Goal: Check status: Check status

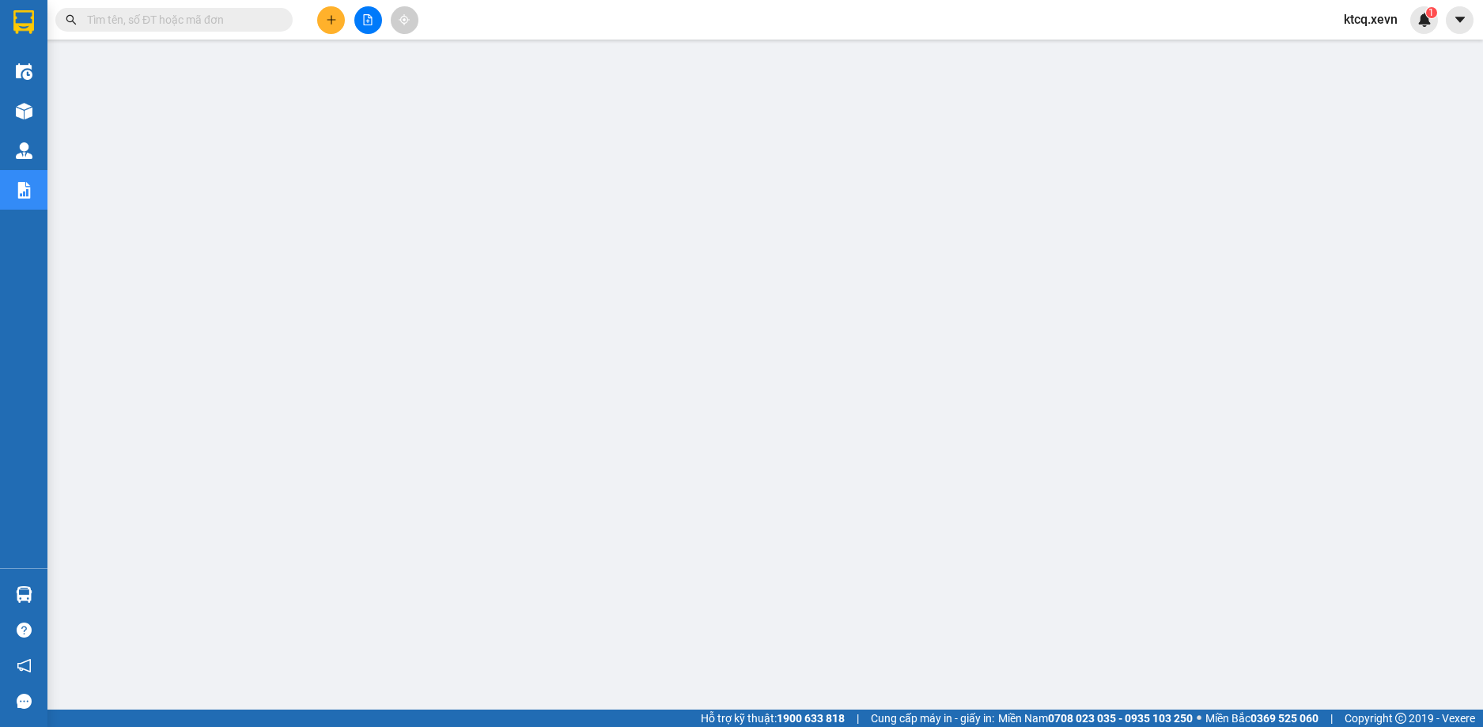
click at [255, 24] on input "text" at bounding box center [180, 19] width 187 height 17
paste input "VPTT1209250026"
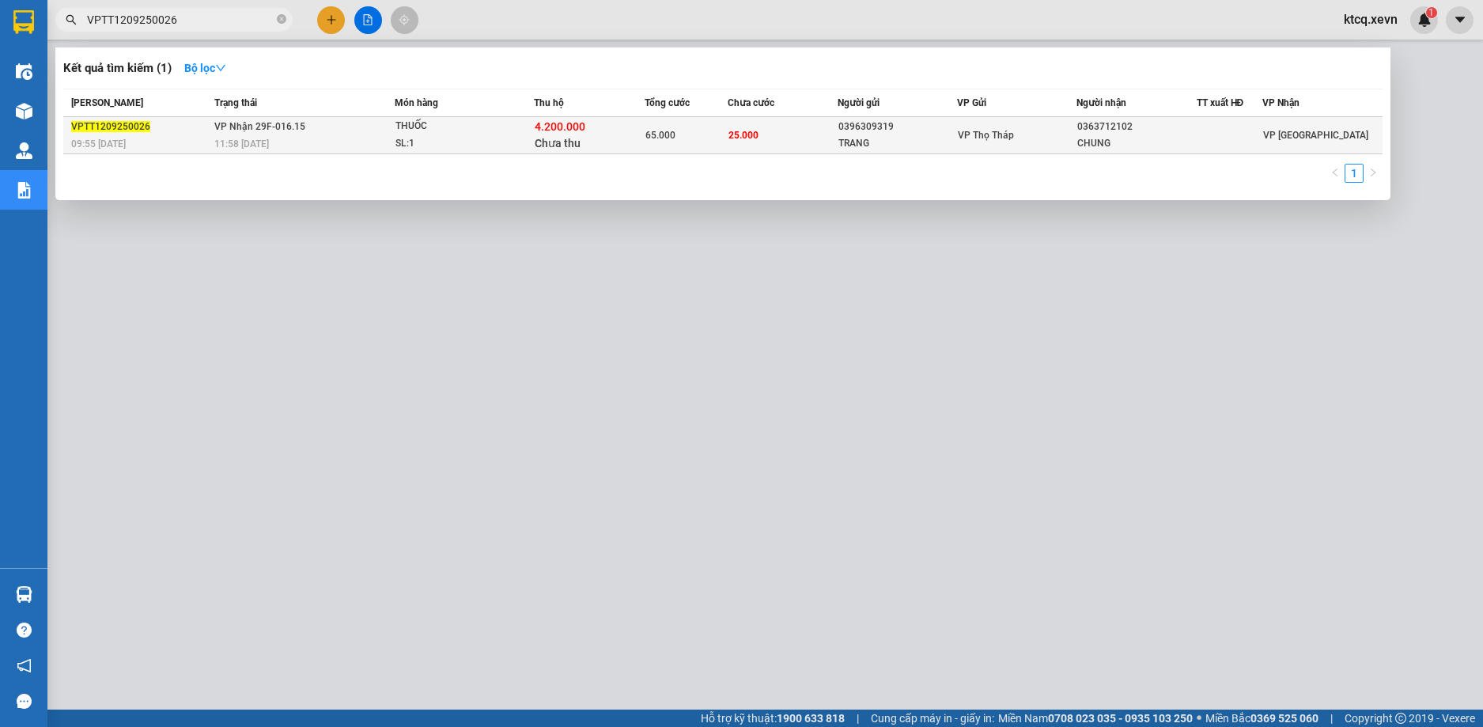
type input "VPTT1209250026"
click at [237, 141] on span "11:58 [DATE]" at bounding box center [241, 143] width 55 height 11
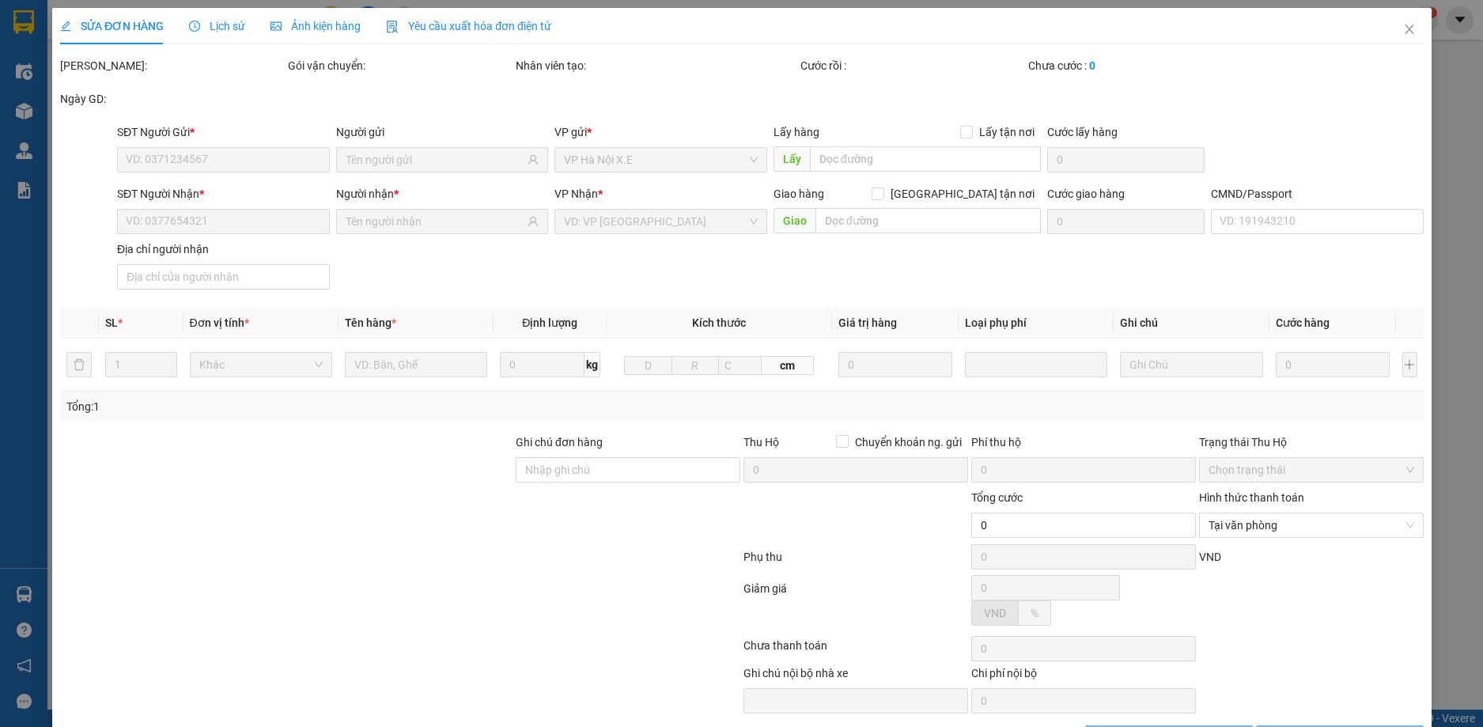
type input "0396309319"
type input "TRANG"
type input "0363712102"
type input "CHUNG"
checkbox input "true"
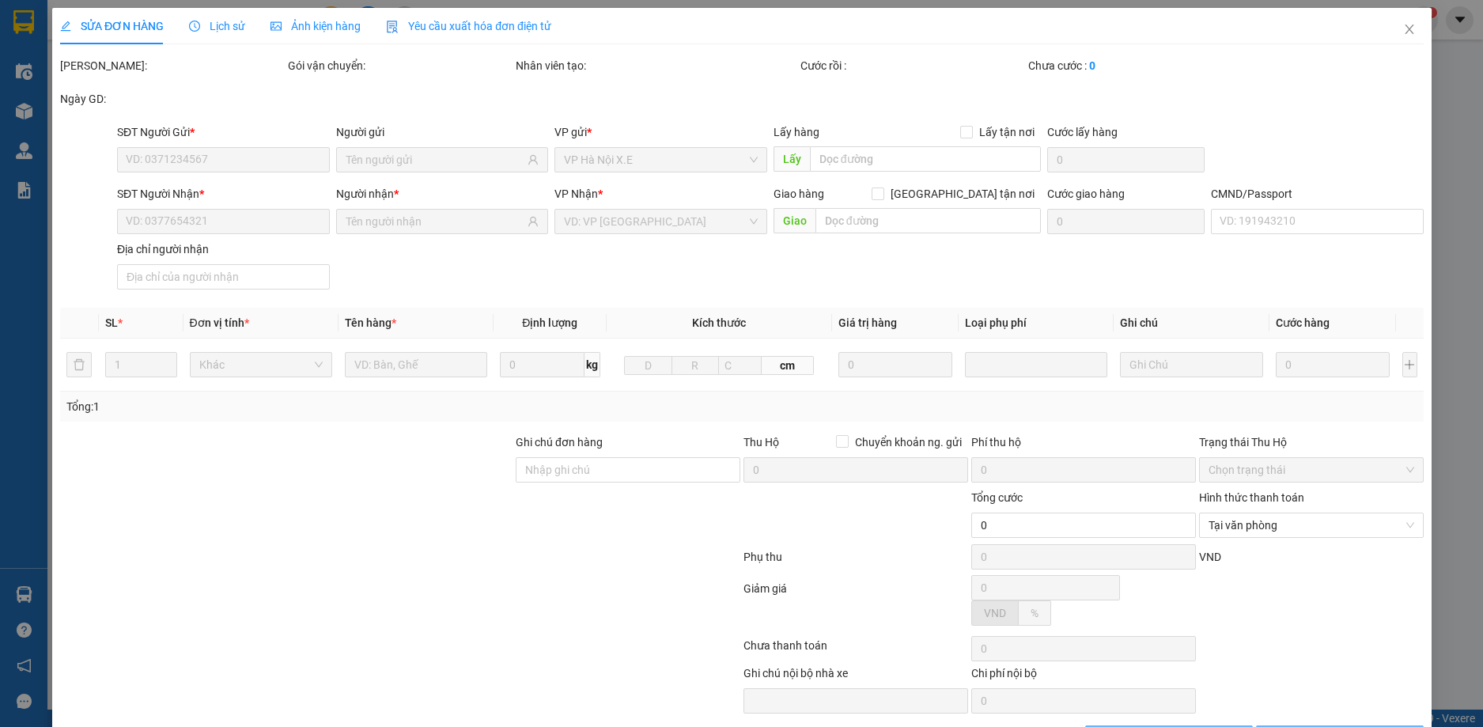
type input "4.200.000"
type input "65.000"
type input "40.000"
type input "25.000"
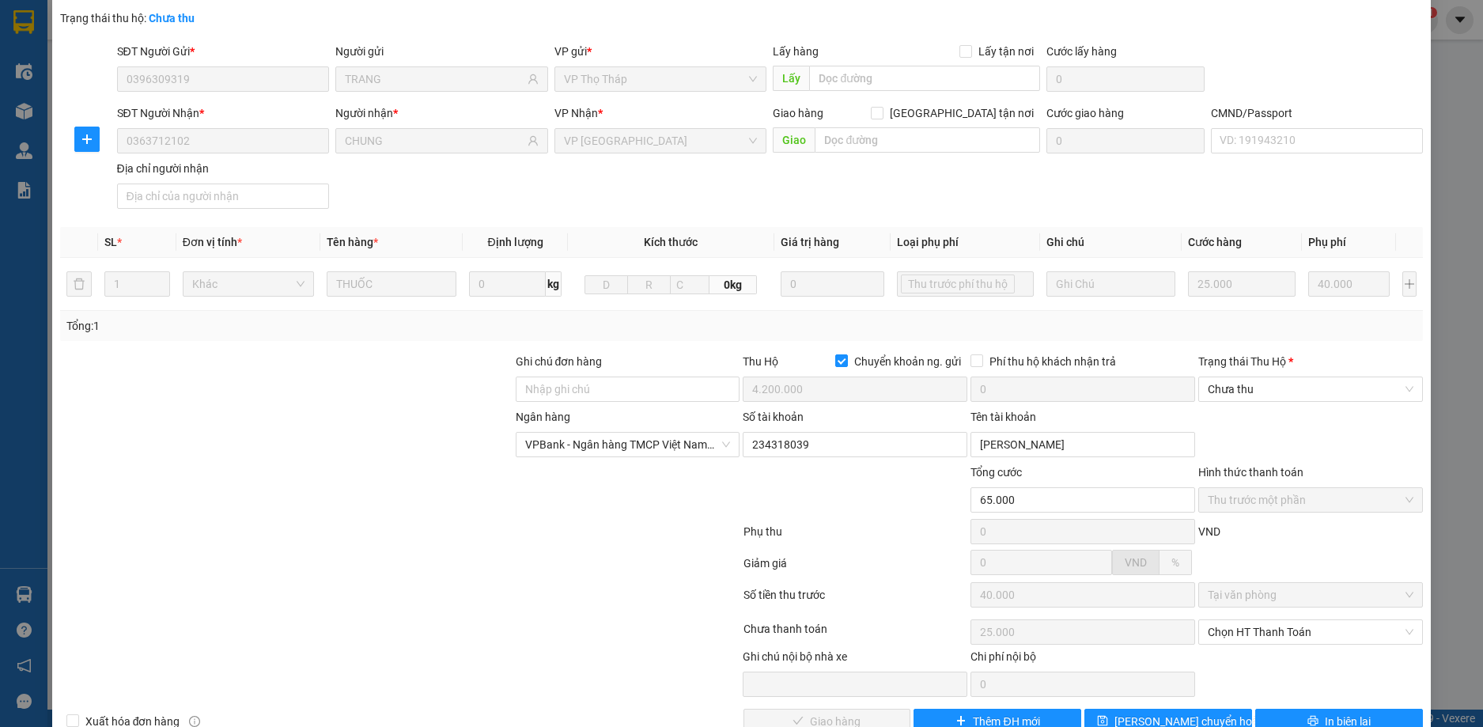
scroll to position [152, 0]
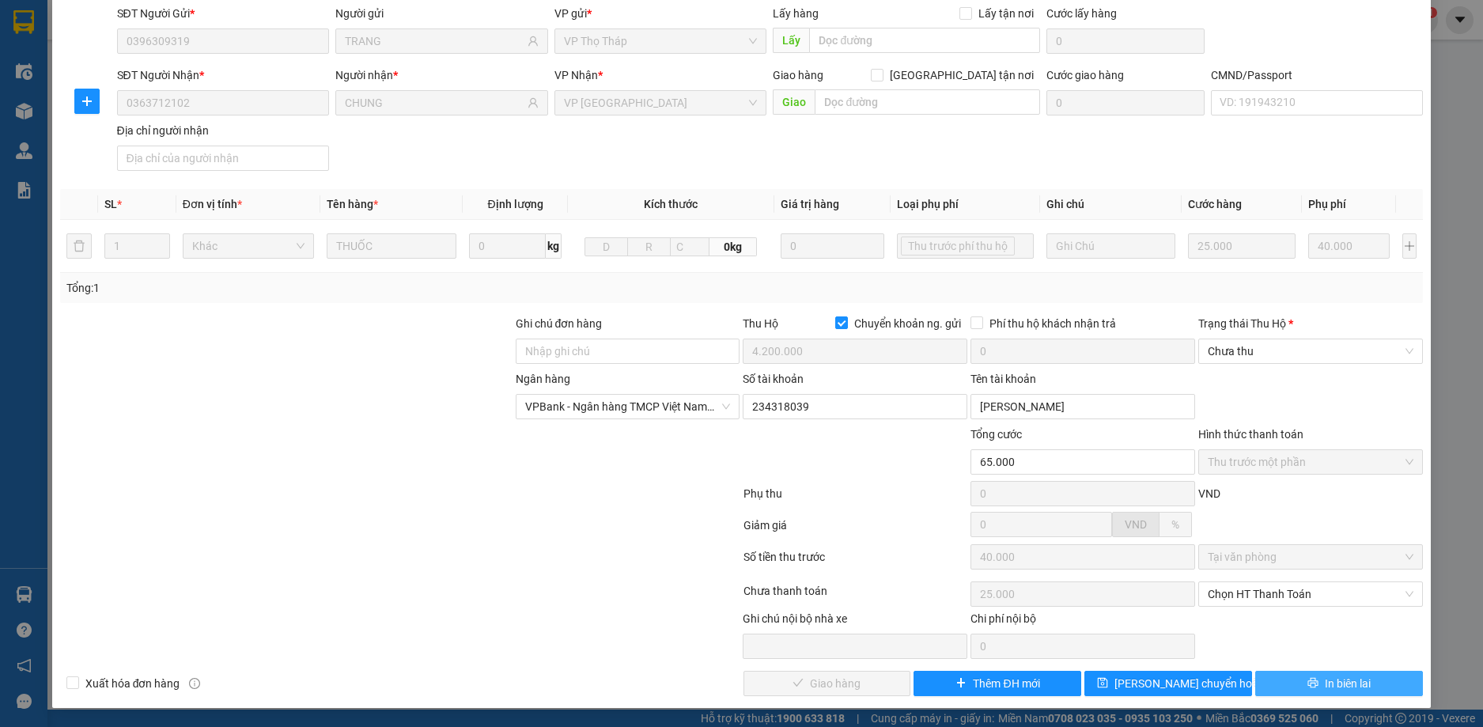
click at [1325, 683] on span "In biên lai" at bounding box center [1348, 683] width 46 height 17
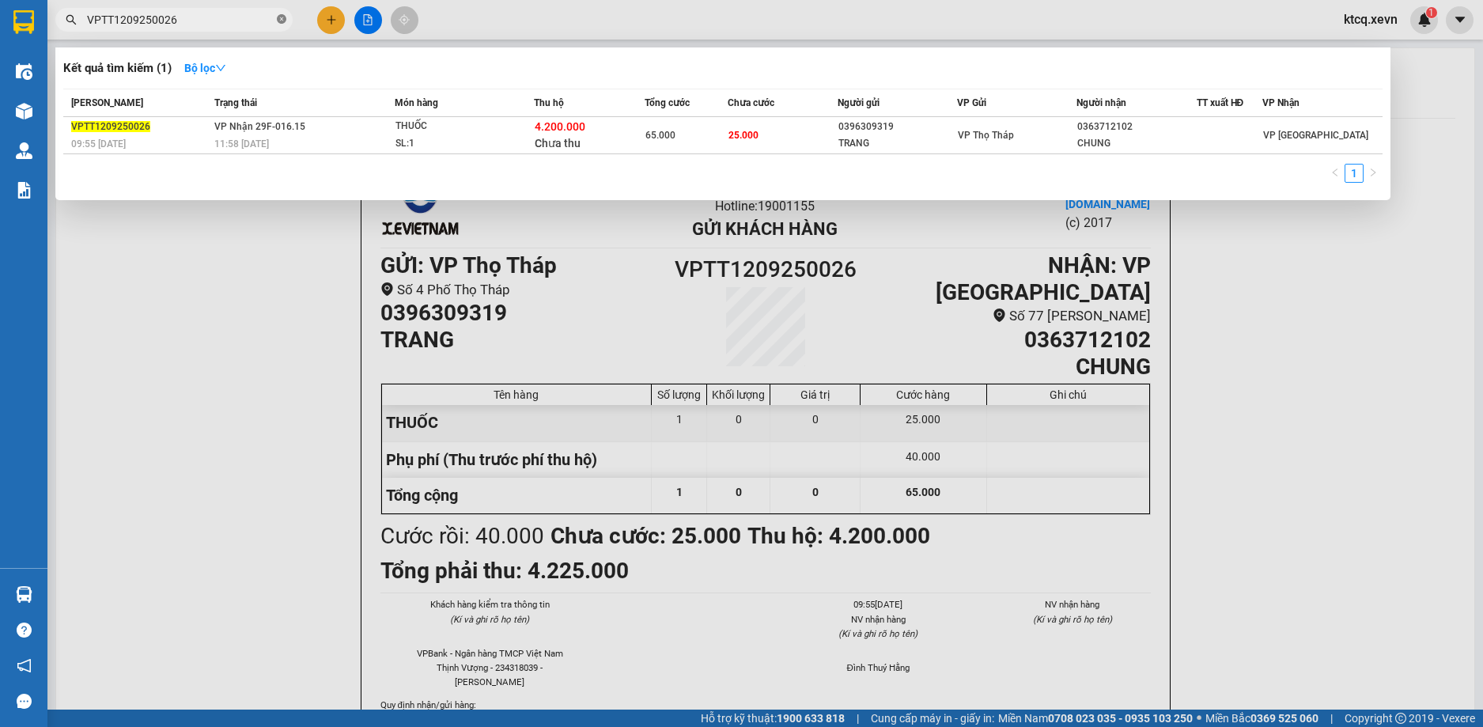
click at [281, 21] on icon "close-circle" at bounding box center [281, 18] width 9 height 9
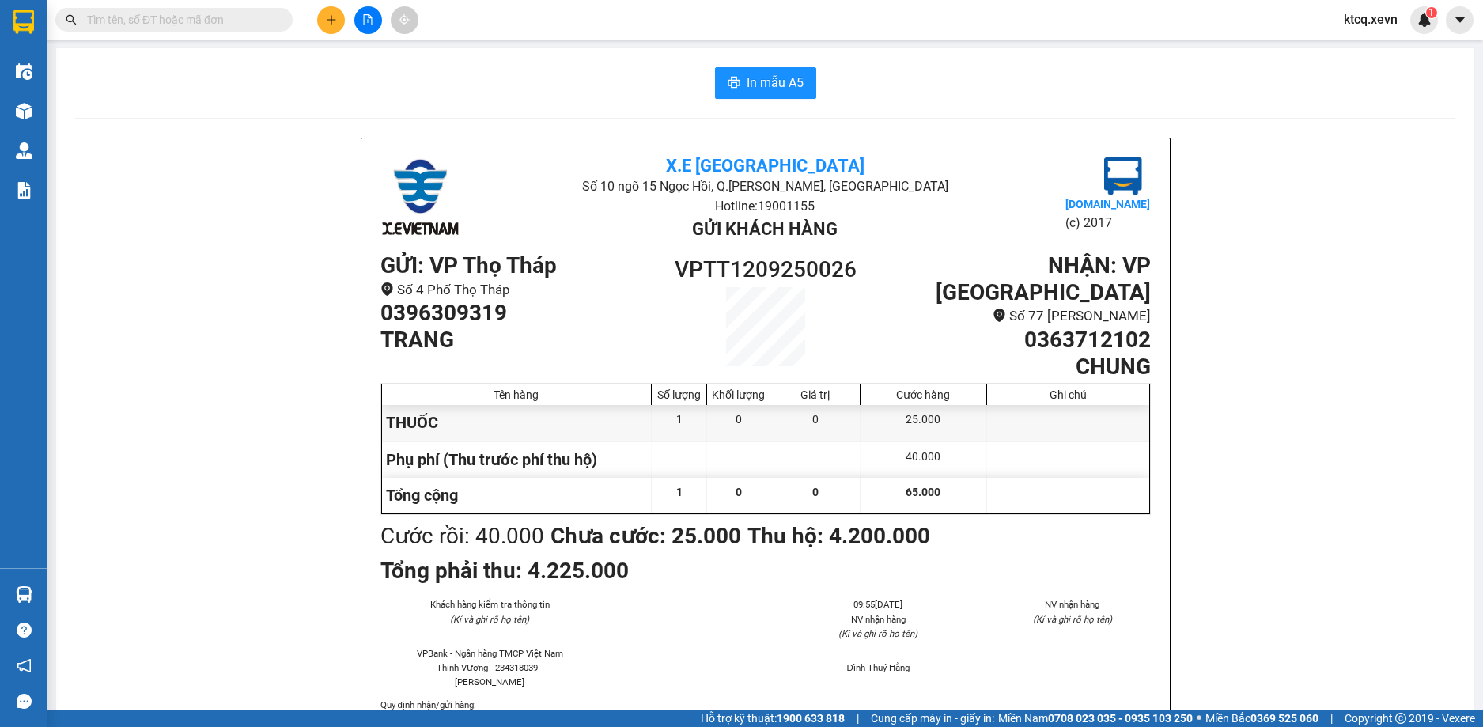
click at [612, 174] on li "X.E [GEOGRAPHIC_DATA]" at bounding box center [765, 166] width 513 height 19
click at [626, 392] on div "Tên hàng" at bounding box center [517, 394] width 271 height 21
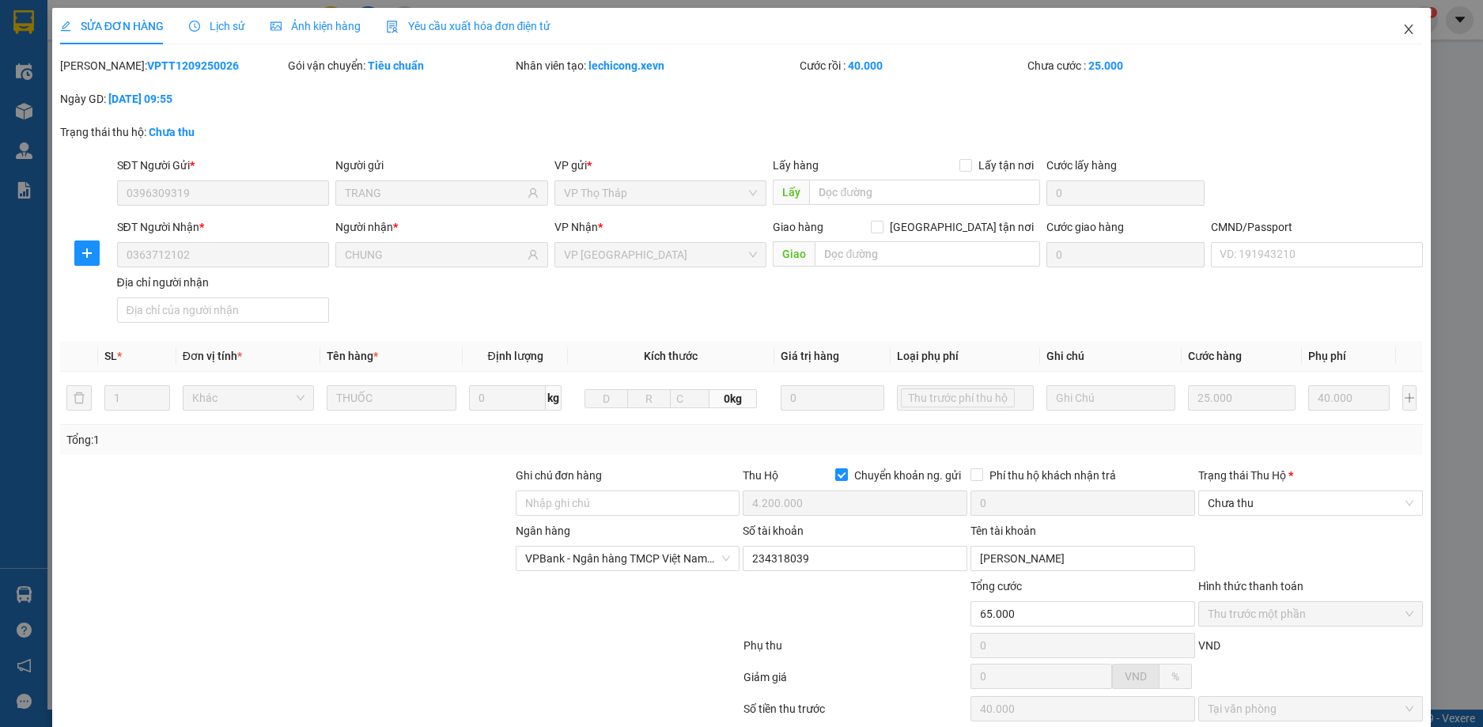
click at [1403, 32] on icon "close" at bounding box center [1409, 29] width 13 height 13
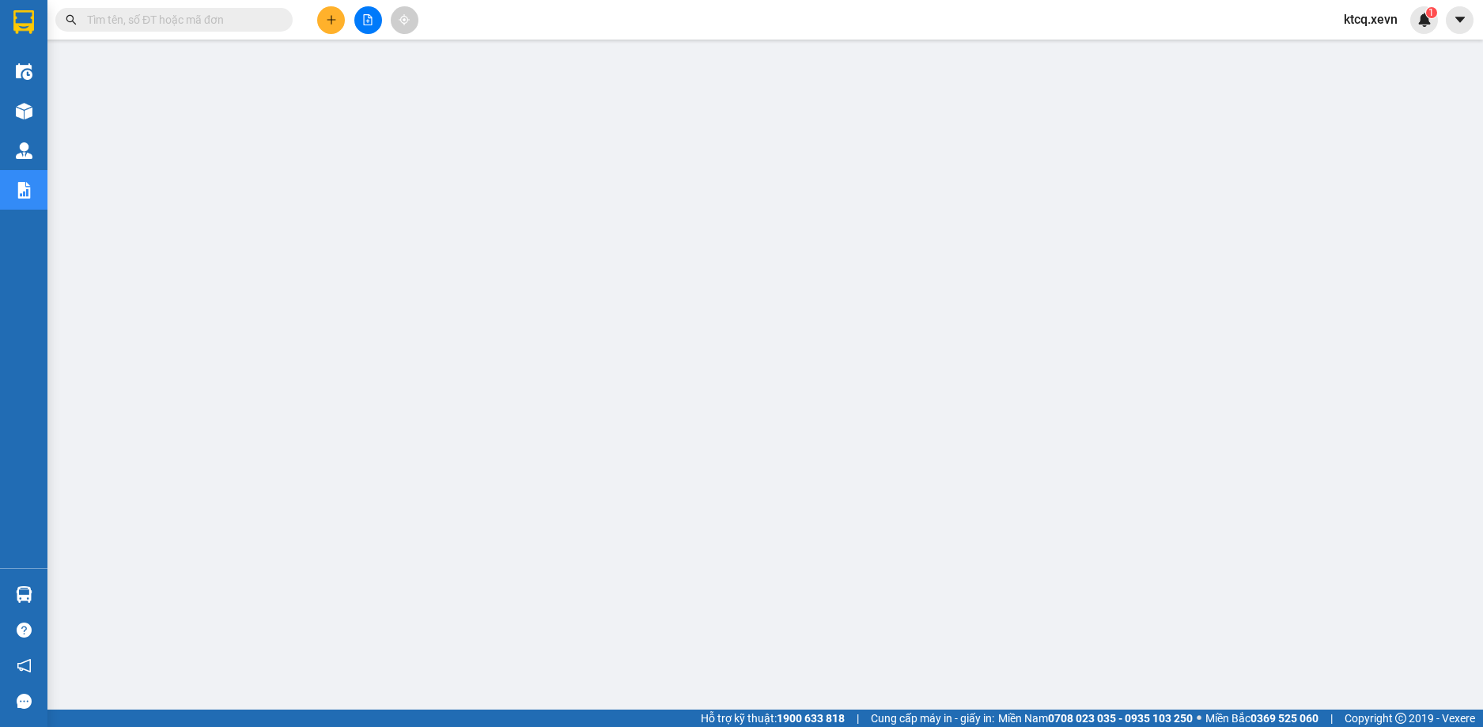
click at [178, 13] on input "text" at bounding box center [180, 19] width 187 height 17
paste input "VPPV1209250162"
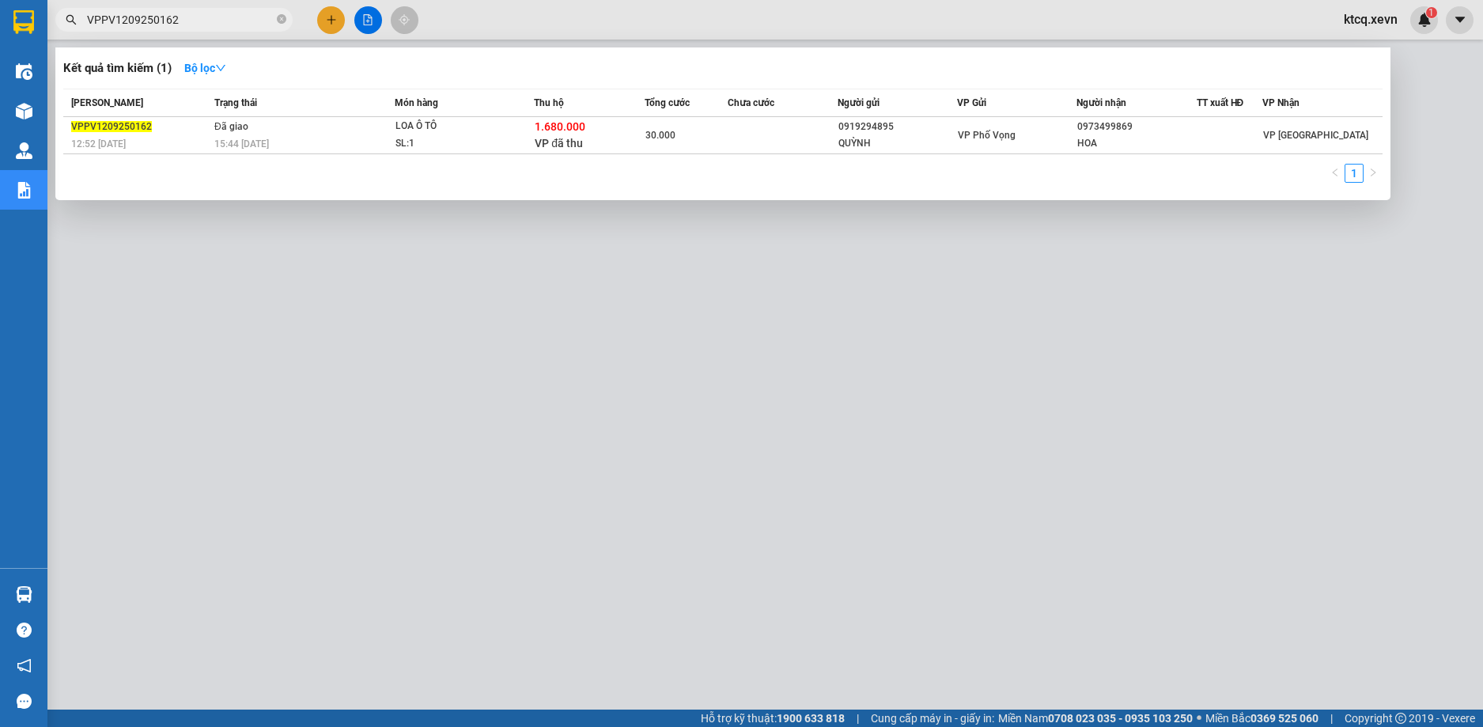
type input "VPPV1209250162"
click at [264, 142] on span "15:44 [DATE]" at bounding box center [241, 143] width 55 height 11
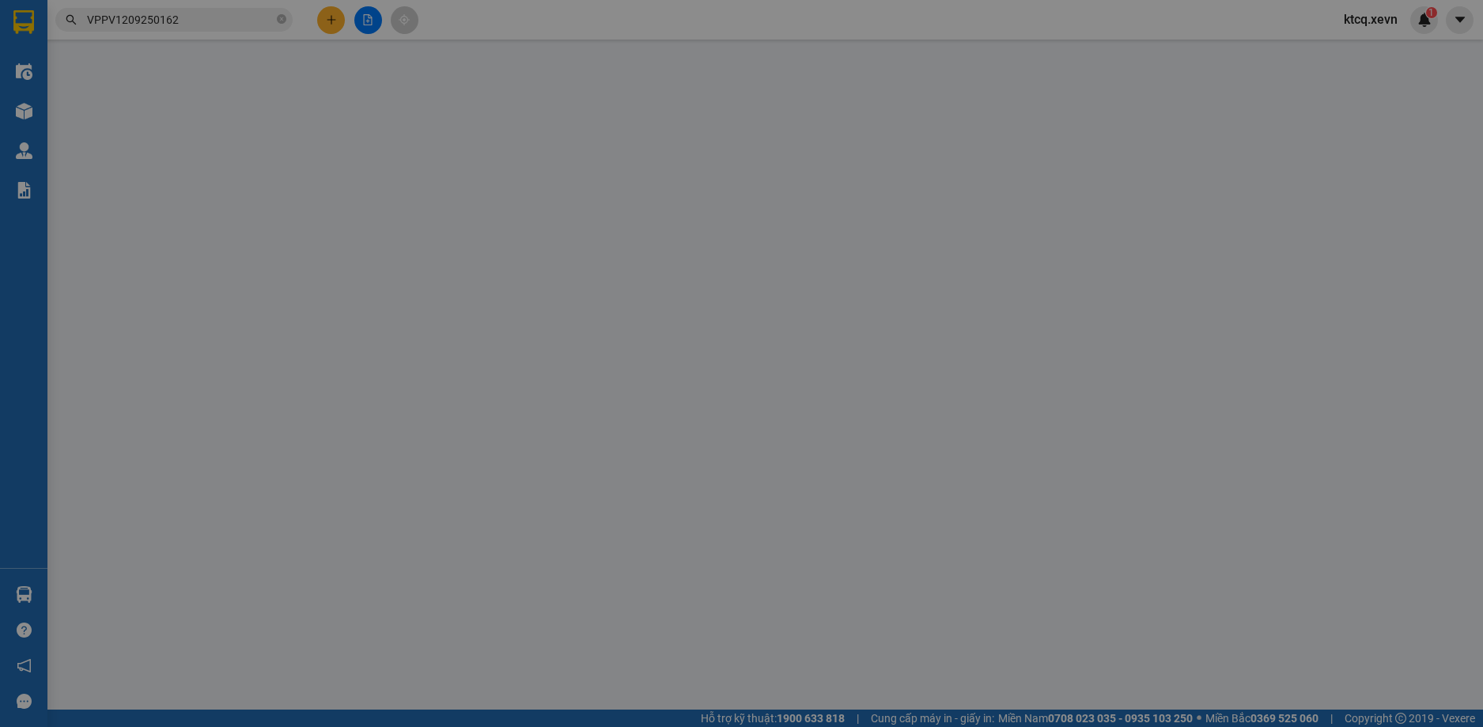
type input "0919294895"
type input "QUỲNH"
type input "0973499869"
type input "HOA"
type input "036084017965 [PERSON_NAME]"
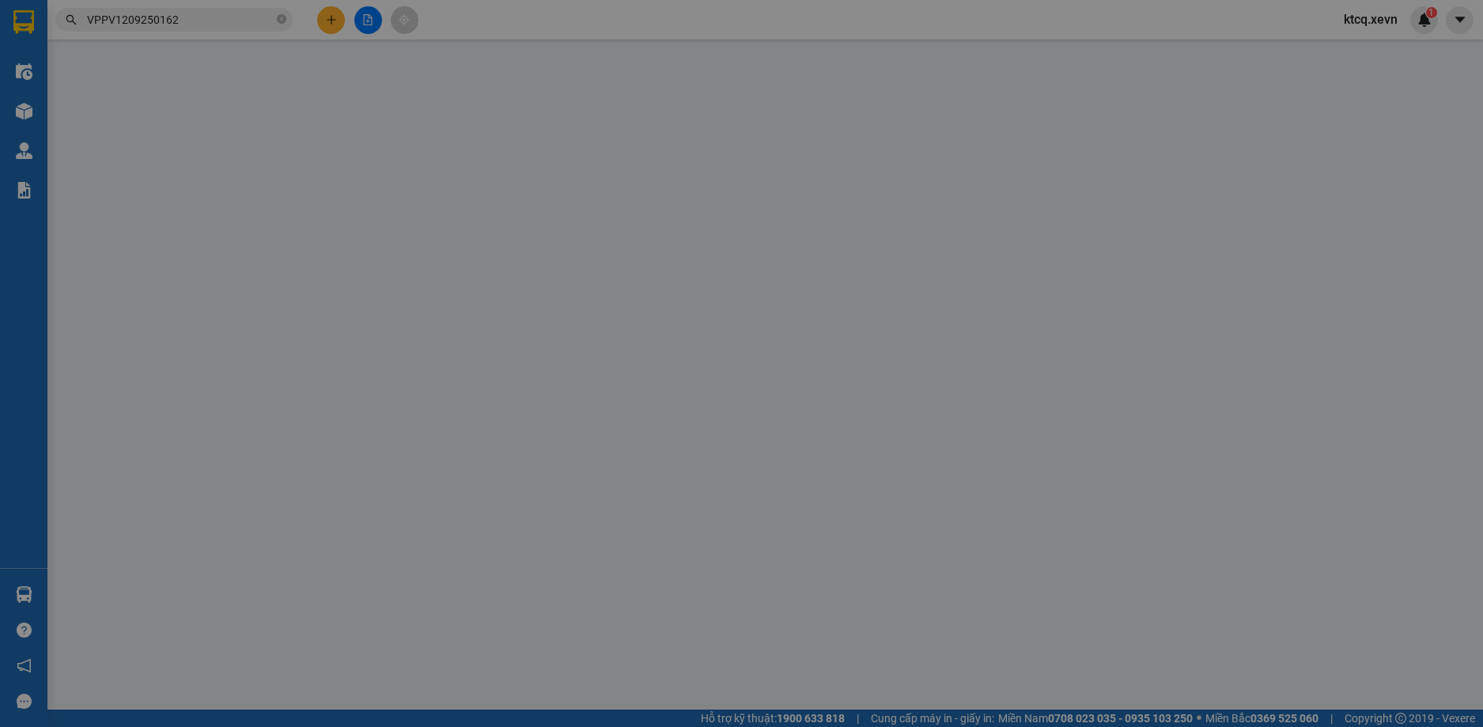
type input "ĐT 0988410933"
checkbox input "true"
type input "1.680.000"
type input "30.000"
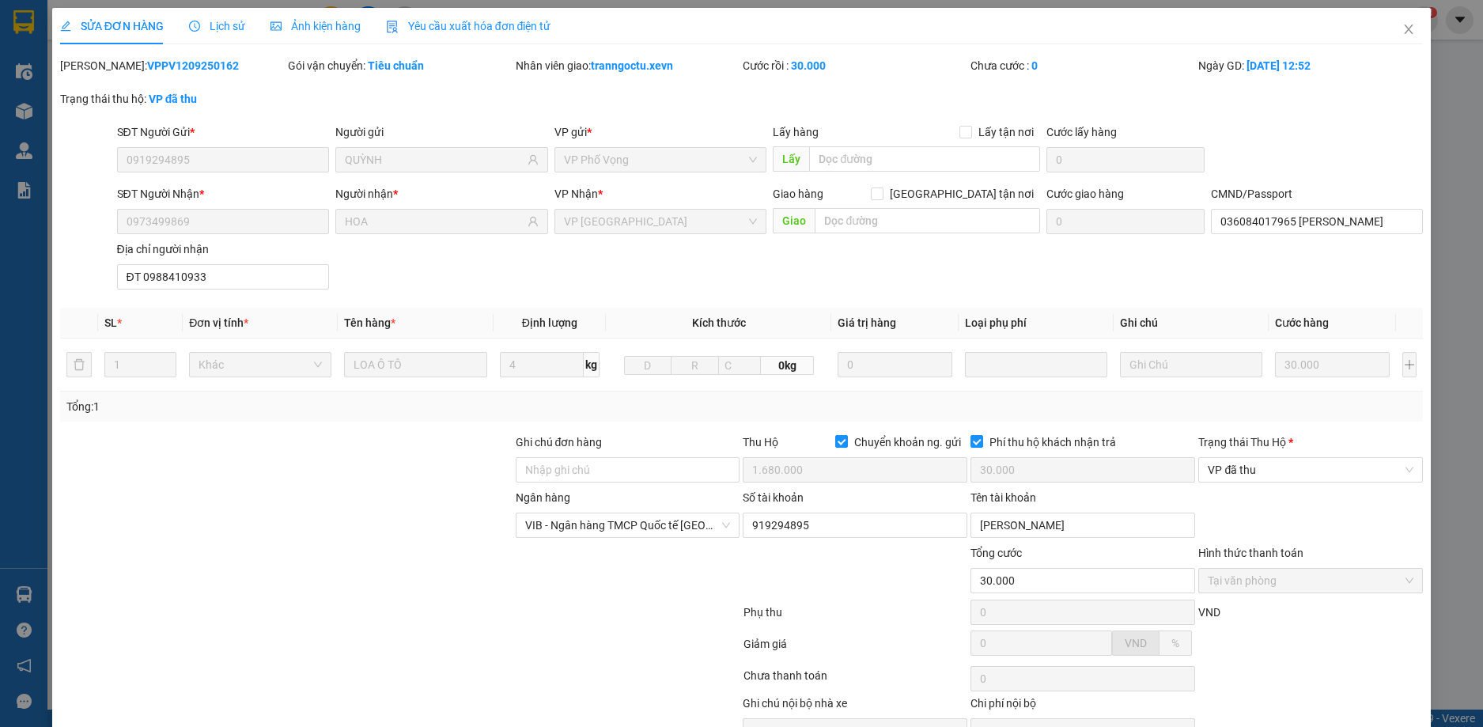
scroll to position [85, 0]
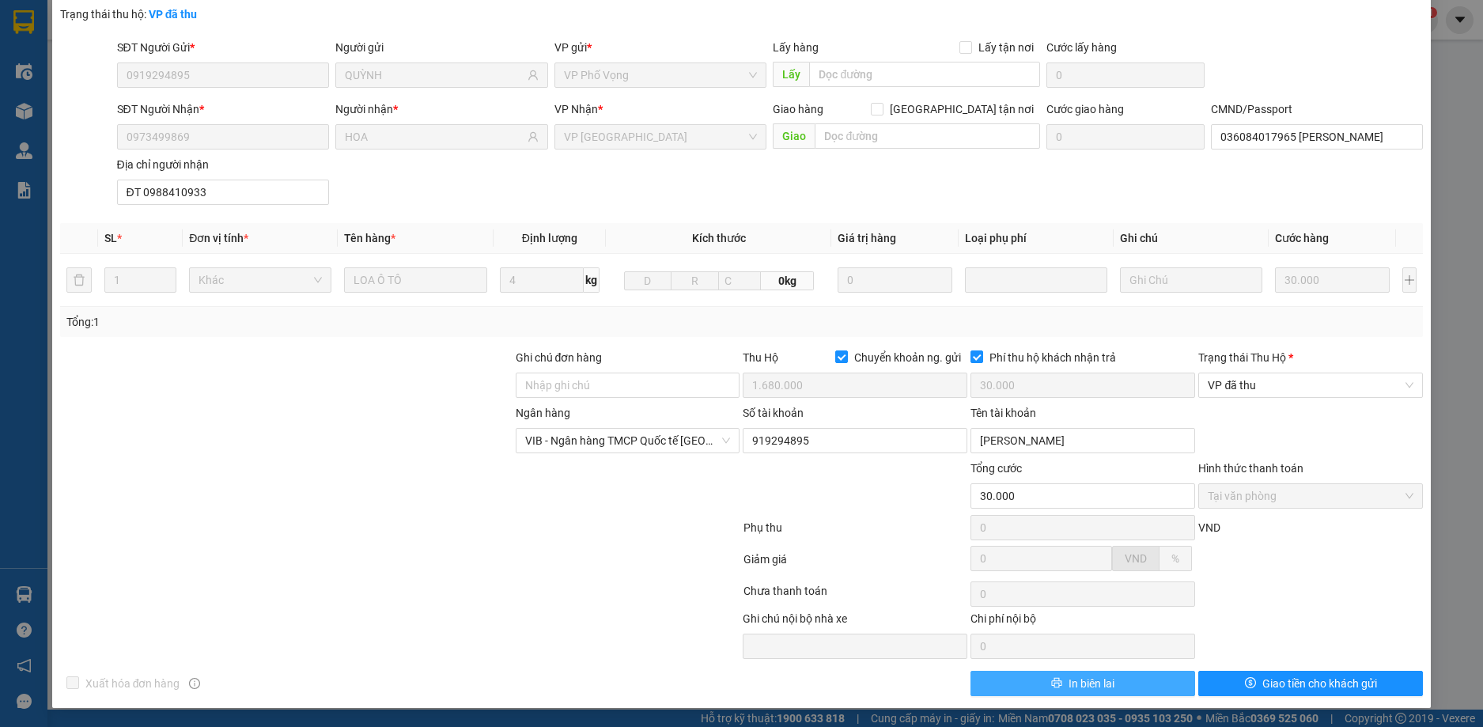
click at [1135, 680] on button "In biên lai" at bounding box center [1083, 683] width 225 height 25
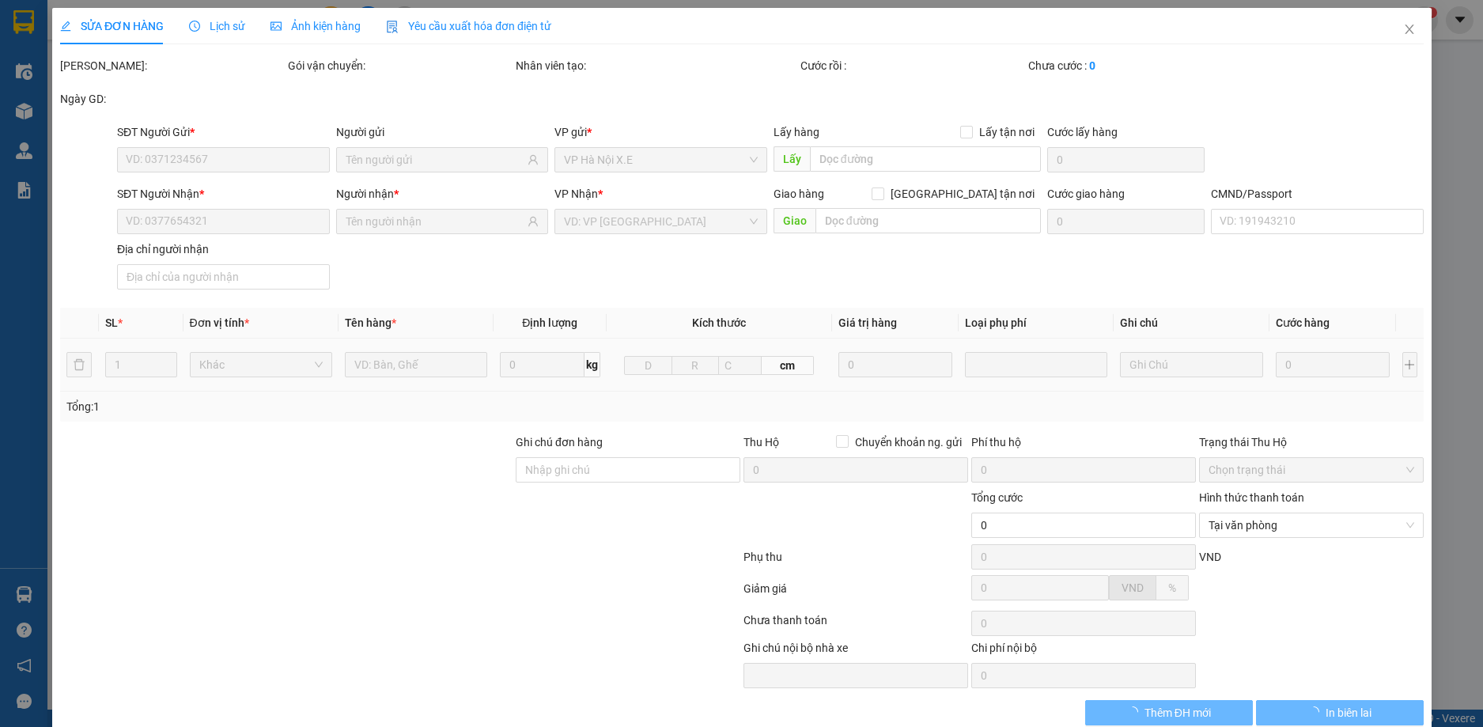
type input "0919294895"
type input "QUỲNH"
type input "0973499869"
type input "HOA"
type input "036084017965 [PERSON_NAME]"
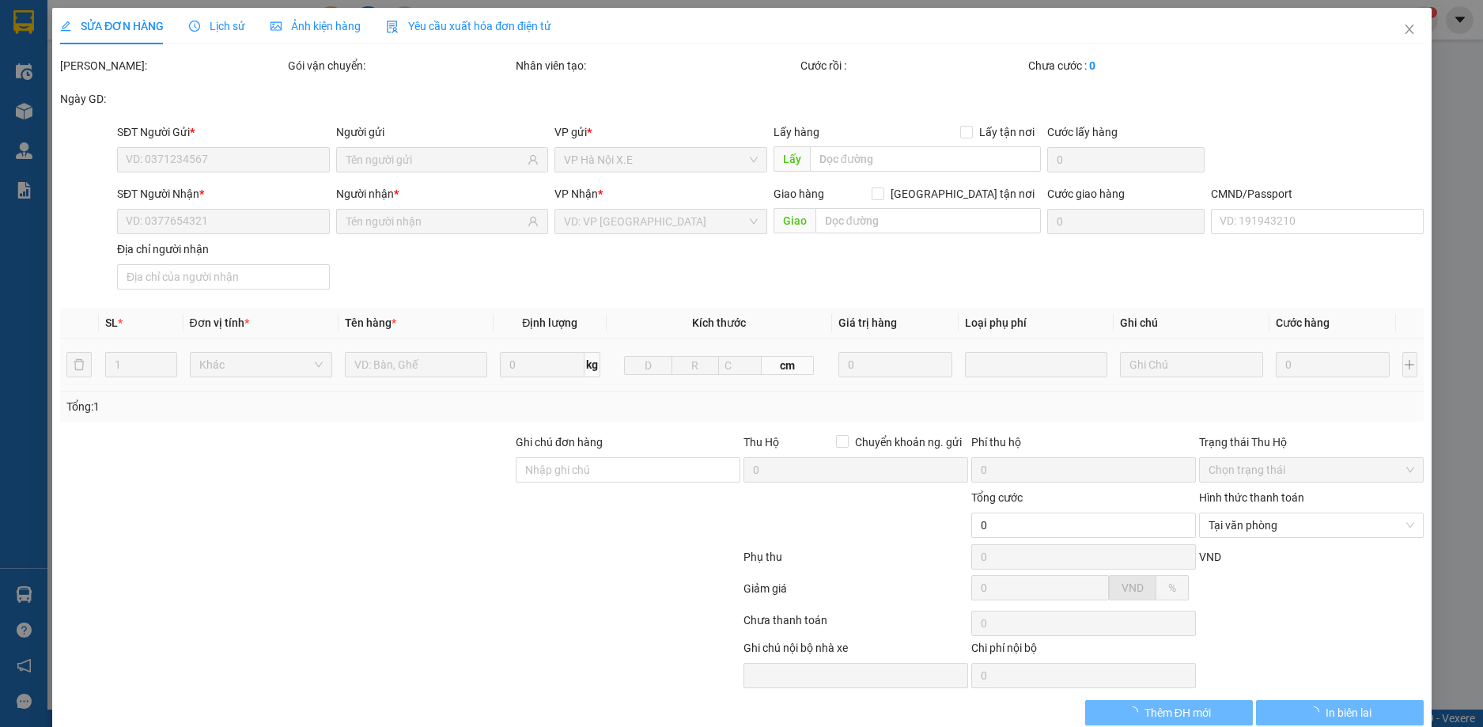
type input "ĐT 0988410933"
checkbox input "true"
type input "1.680.000"
type input "30.000"
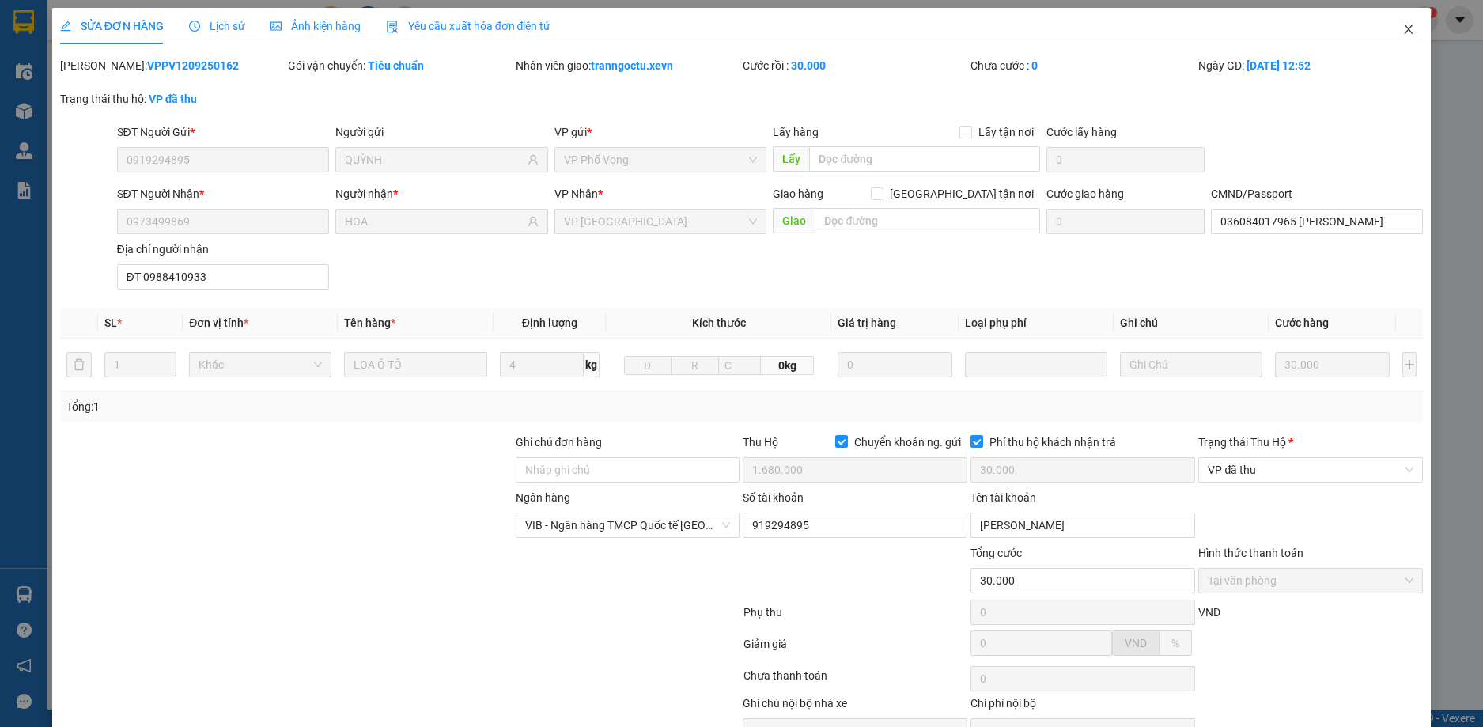
click at [1407, 30] on span "Close" at bounding box center [1409, 30] width 44 height 44
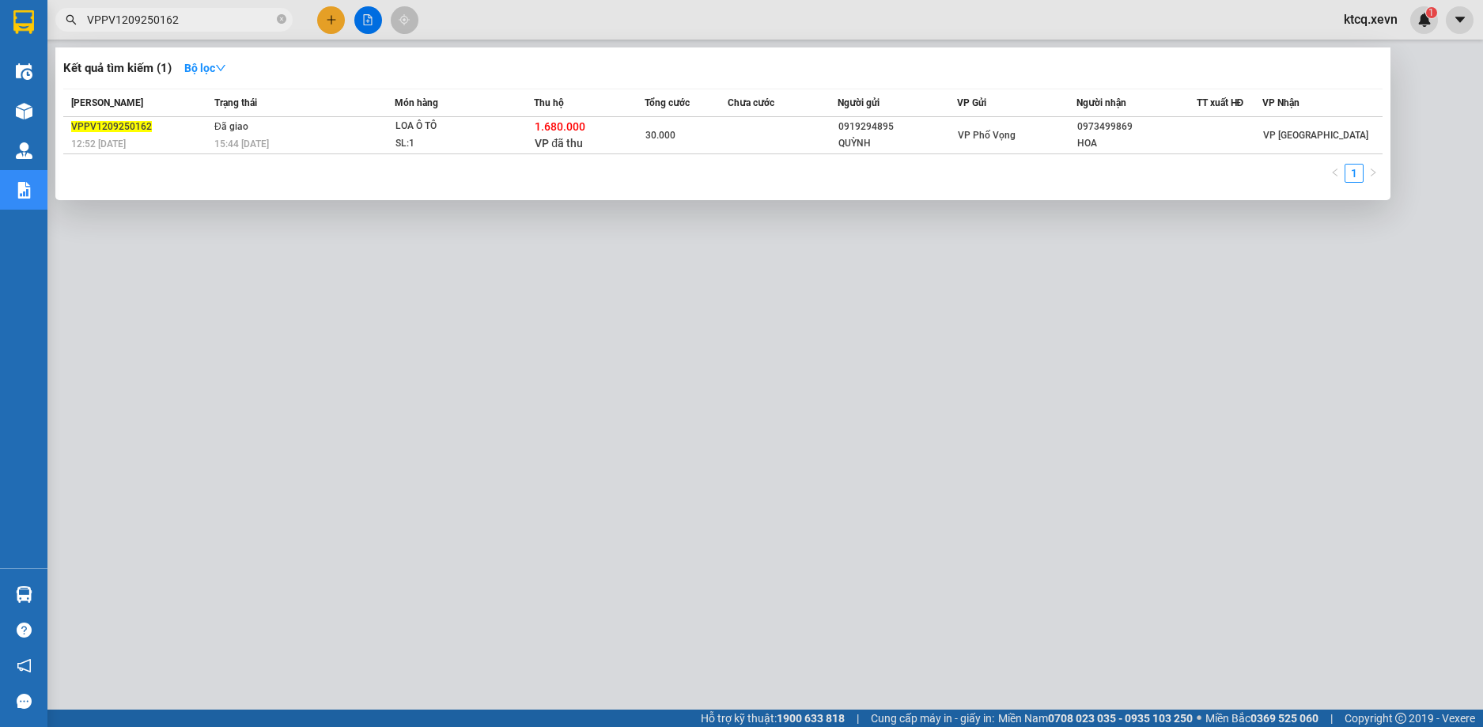
click at [168, 14] on input "VPPV1209250162" at bounding box center [180, 19] width 187 height 17
paste input "VPTT1209250026"
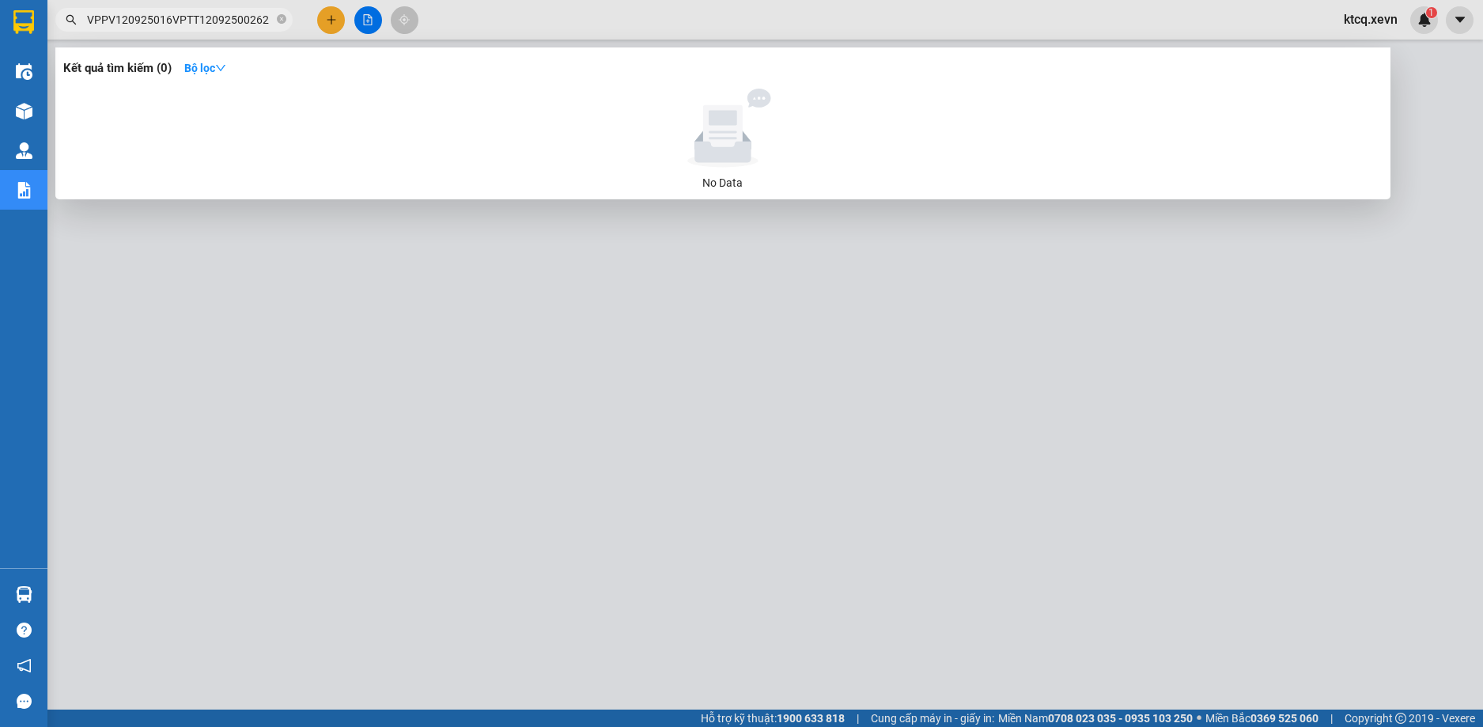
drag, startPoint x: 259, startPoint y: 19, endPoint x: 47, endPoint y: 23, distance: 212.0
click at [47, 23] on section "Kết quả tìm kiếm ( 0 ) Bộ lọc No Data VPPV120925016VPTT12092500262 ktcq.xevn 1 …" at bounding box center [741, 363] width 1483 height 727
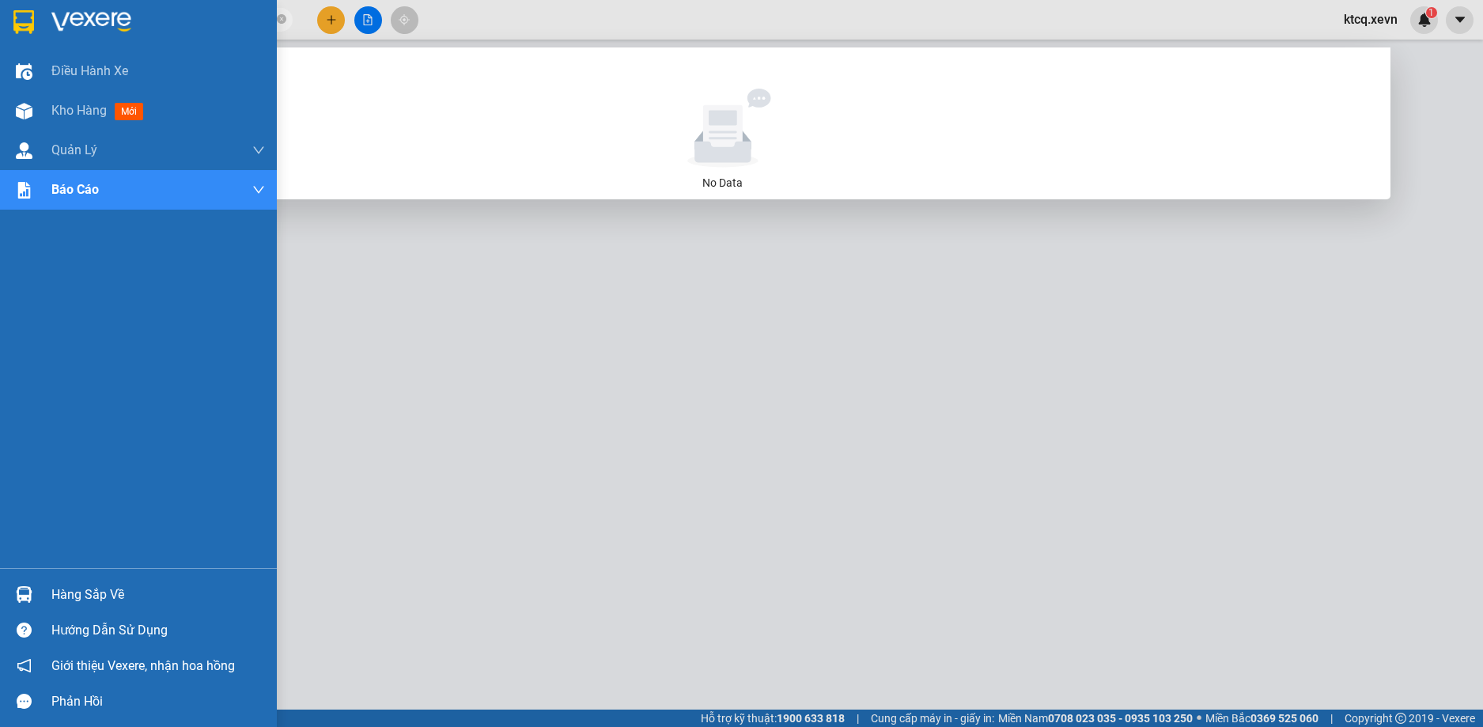
paste input "TT1209250026"
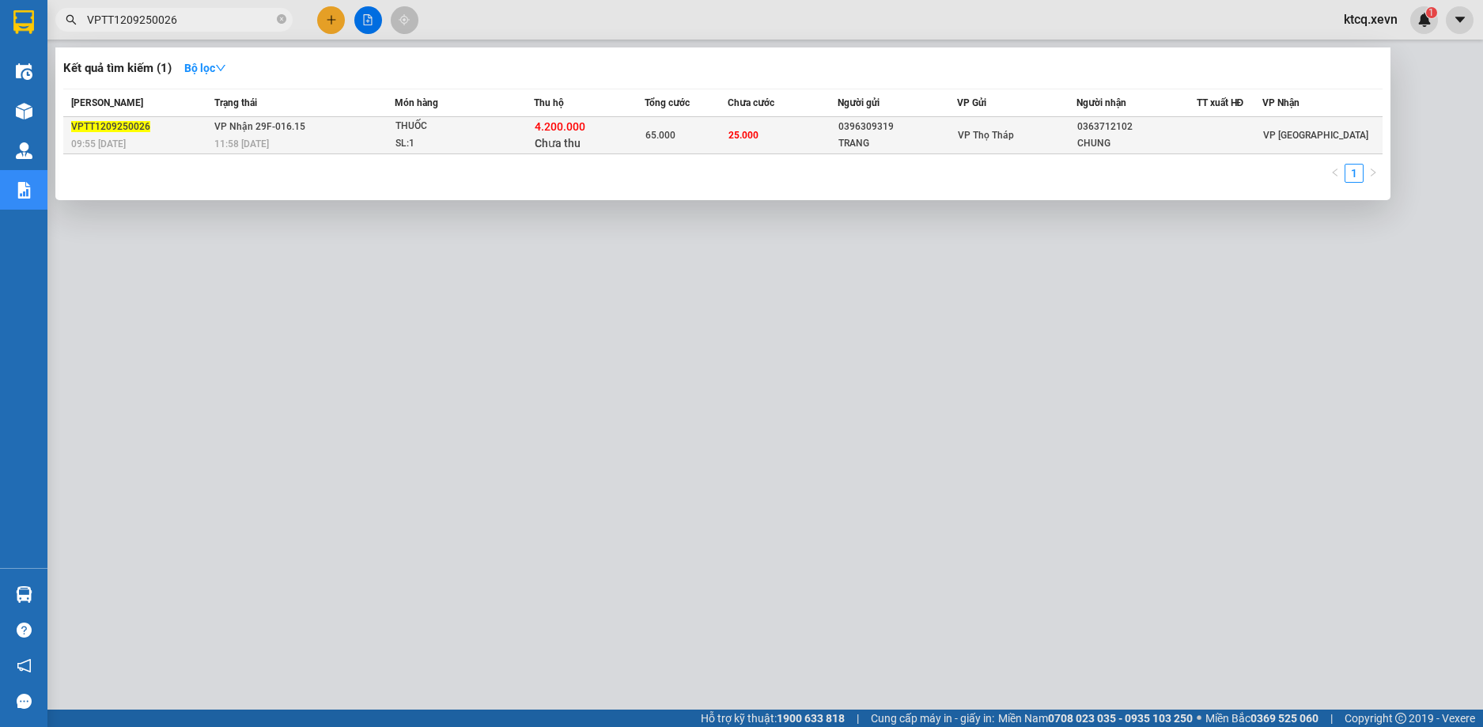
type input "VPTT1209250026"
click at [247, 126] on span "VP Nhận 29F-016.15" at bounding box center [259, 126] width 91 height 11
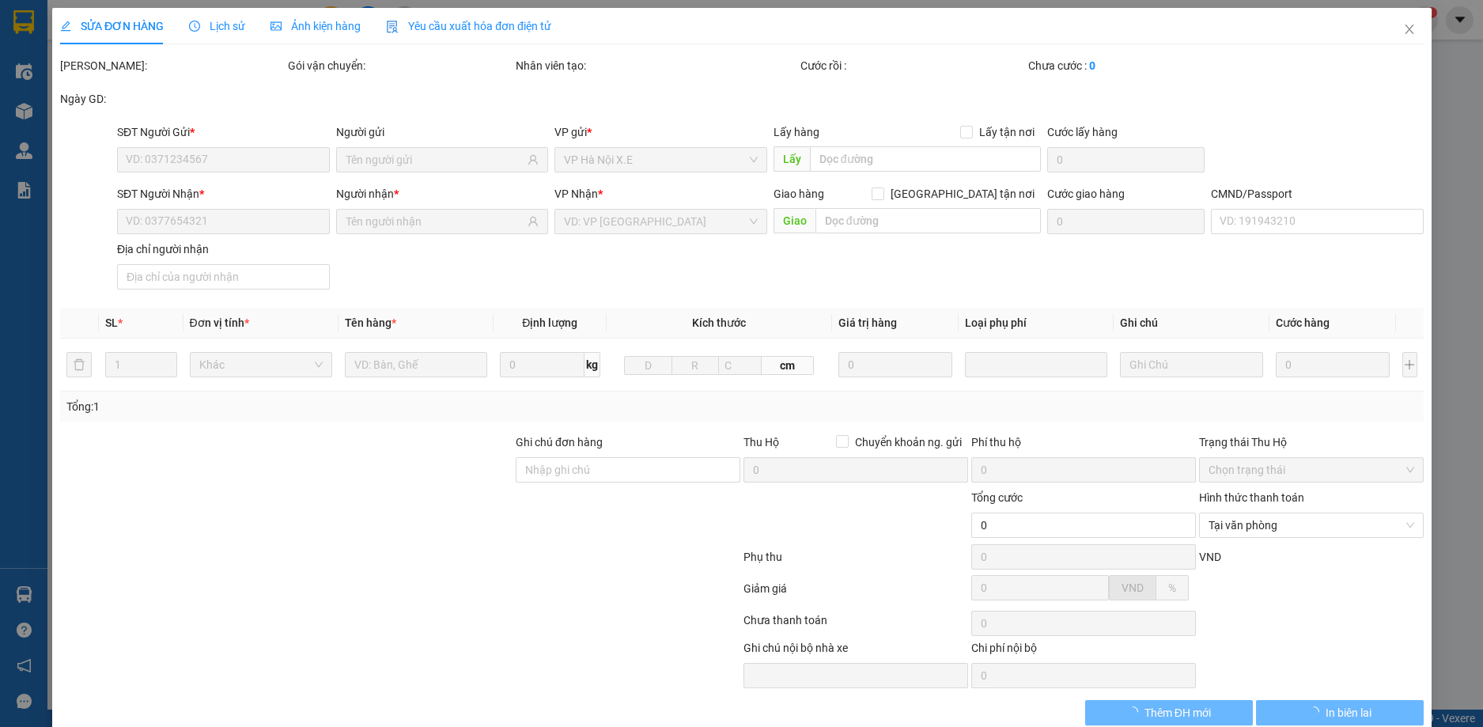
type input "0396309319"
type input "TRANG"
type input "0363712102"
type input "CHUNG"
checkbox input "true"
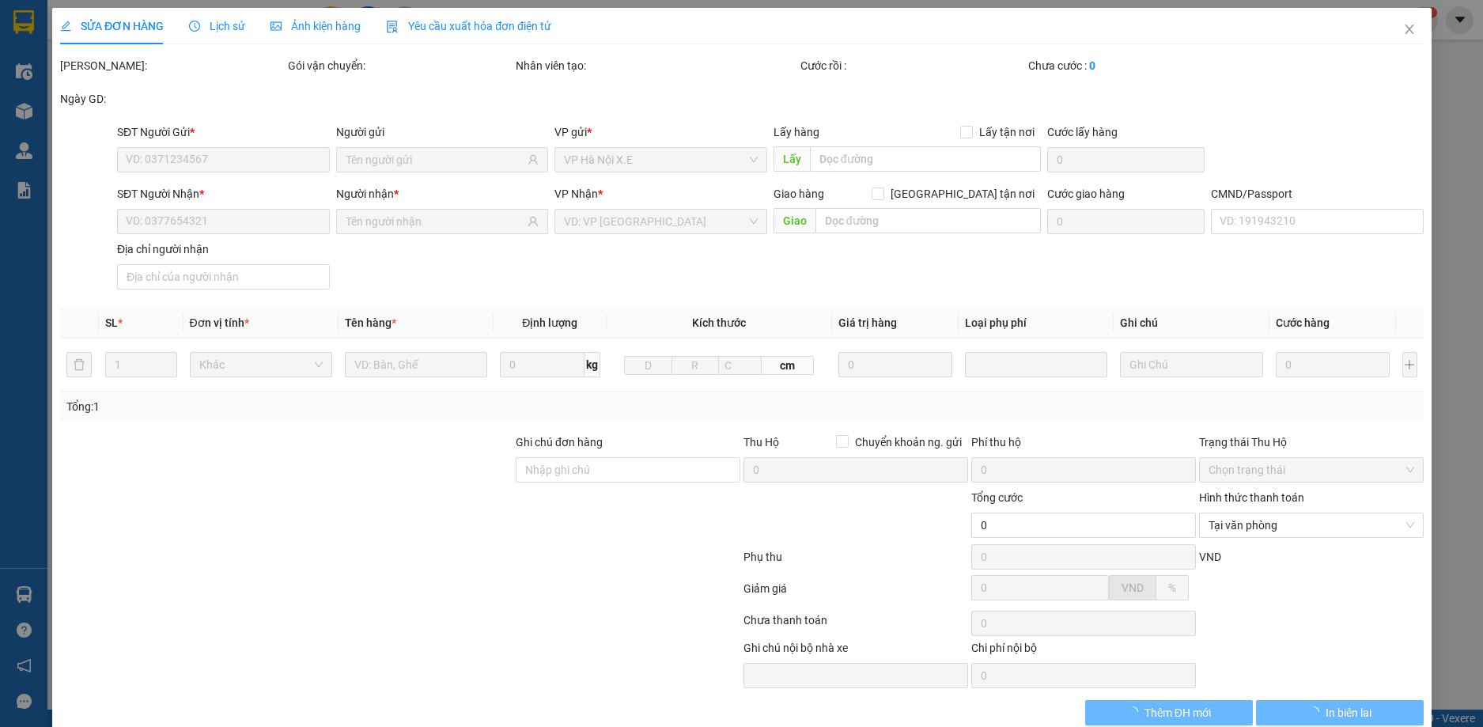
type input "4.200.000"
type input "65.000"
type input "40.000"
type input "25.000"
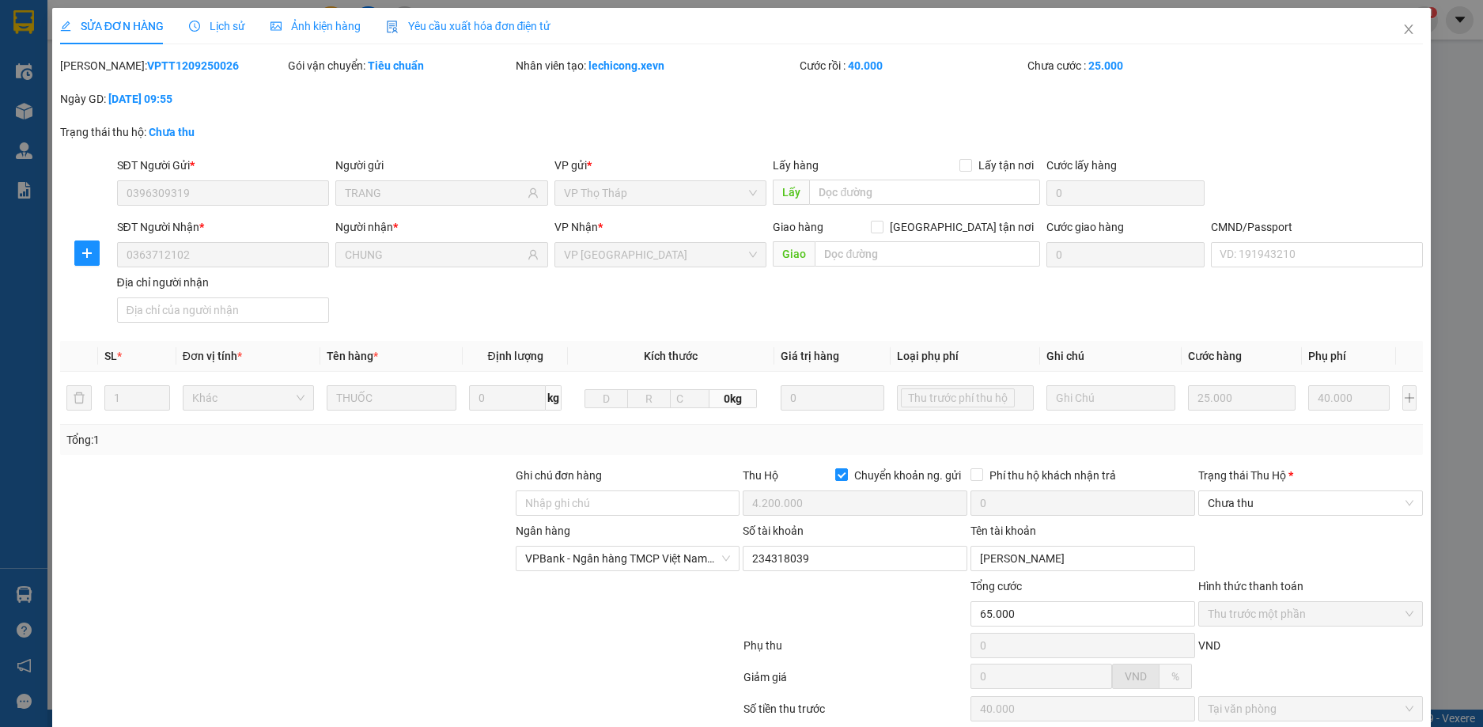
scroll to position [152, 0]
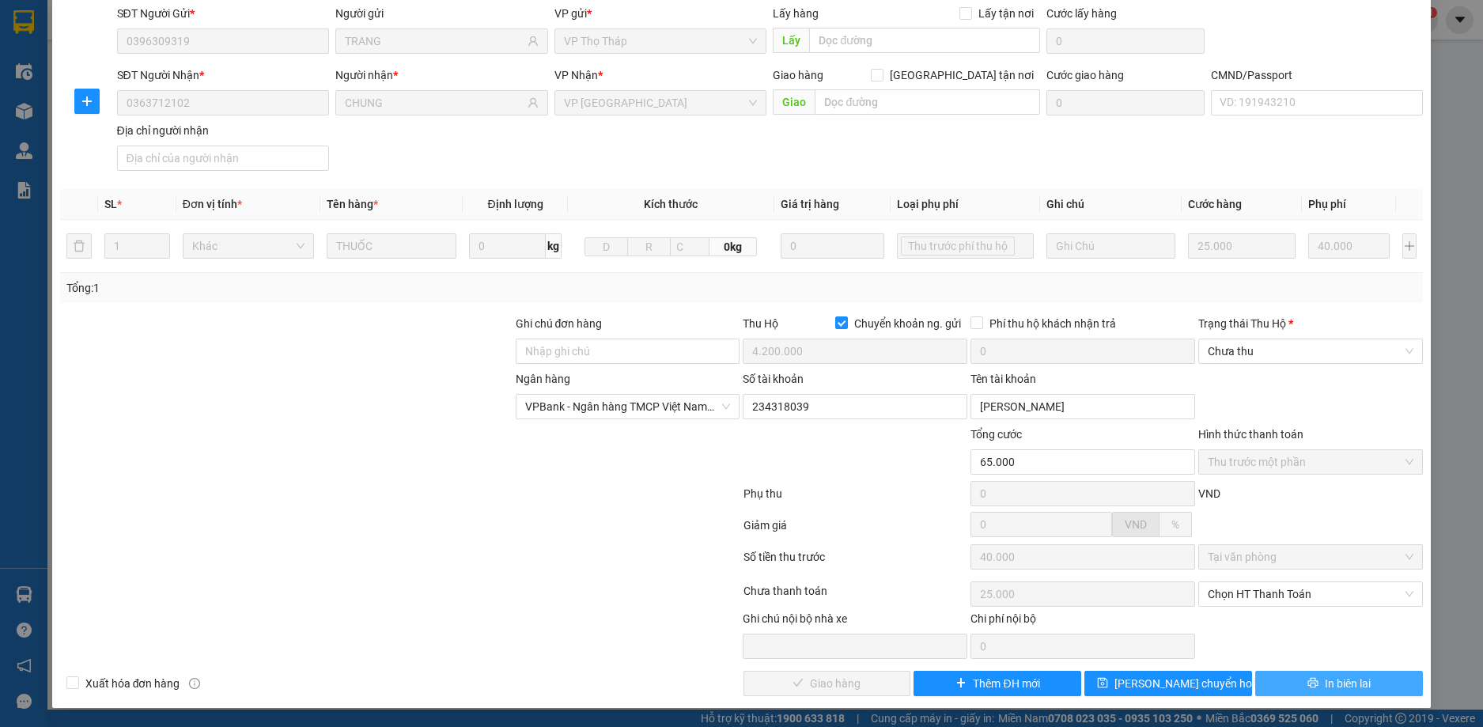
click at [1339, 688] on span "In biên lai" at bounding box center [1348, 683] width 46 height 17
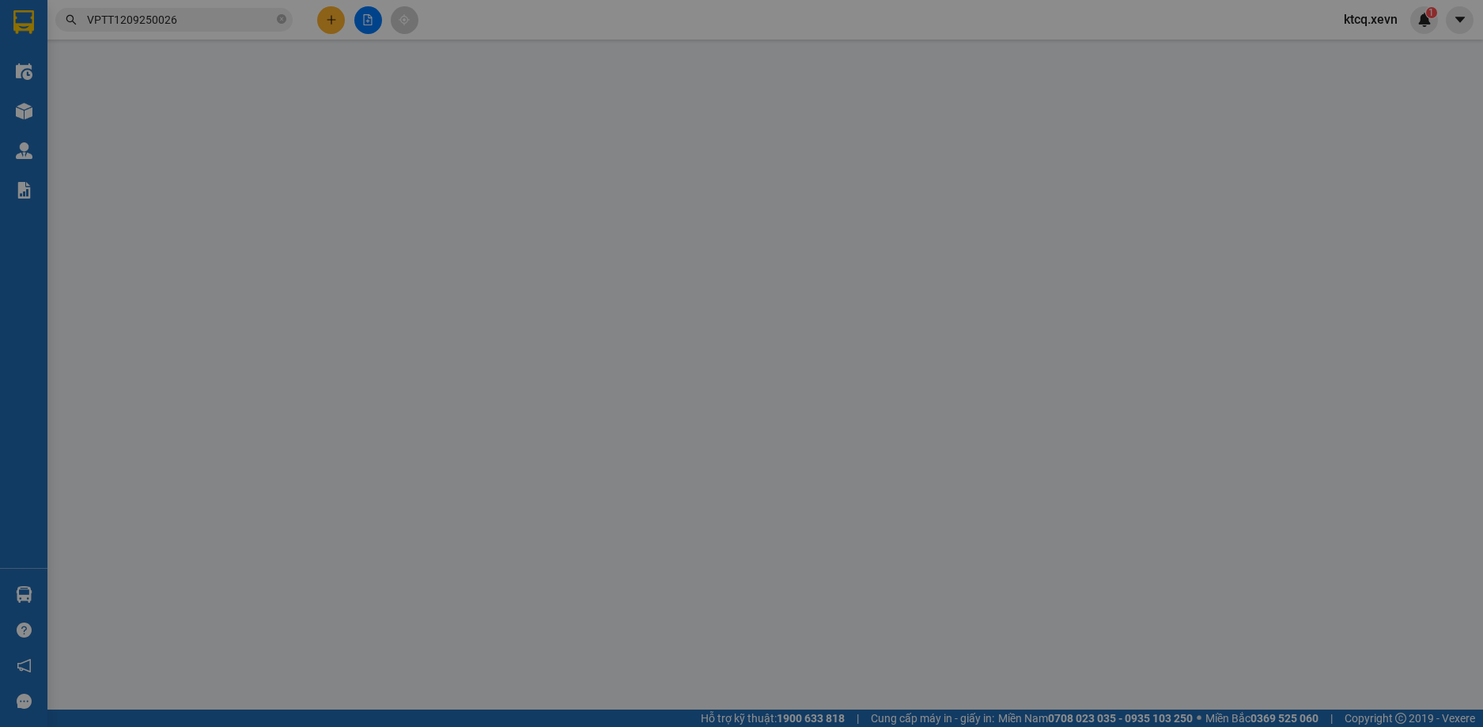
type input "0396309319"
type input "TRANG"
type input "0363712102"
type input "CHUNG"
checkbox input "true"
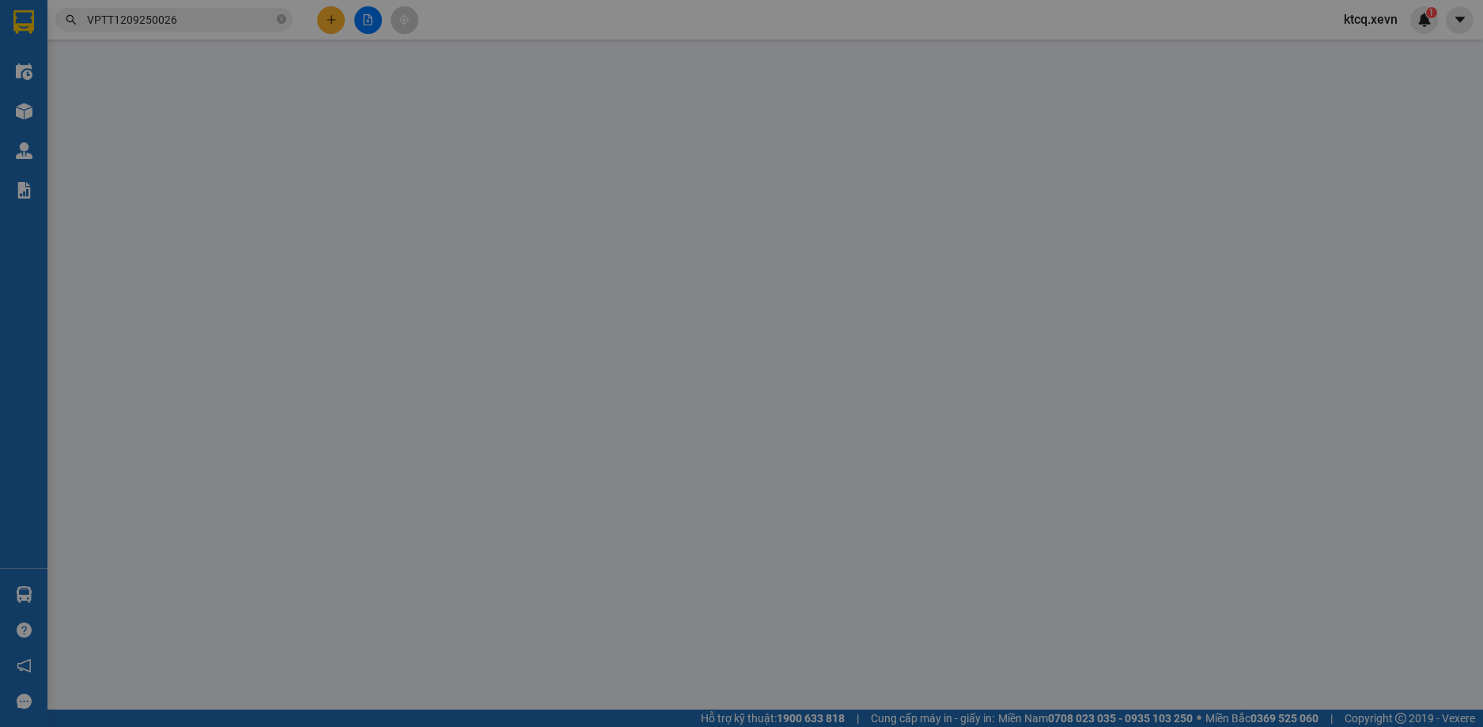
type input "4.200.000"
type input "65.000"
type input "40.000"
type input "25.000"
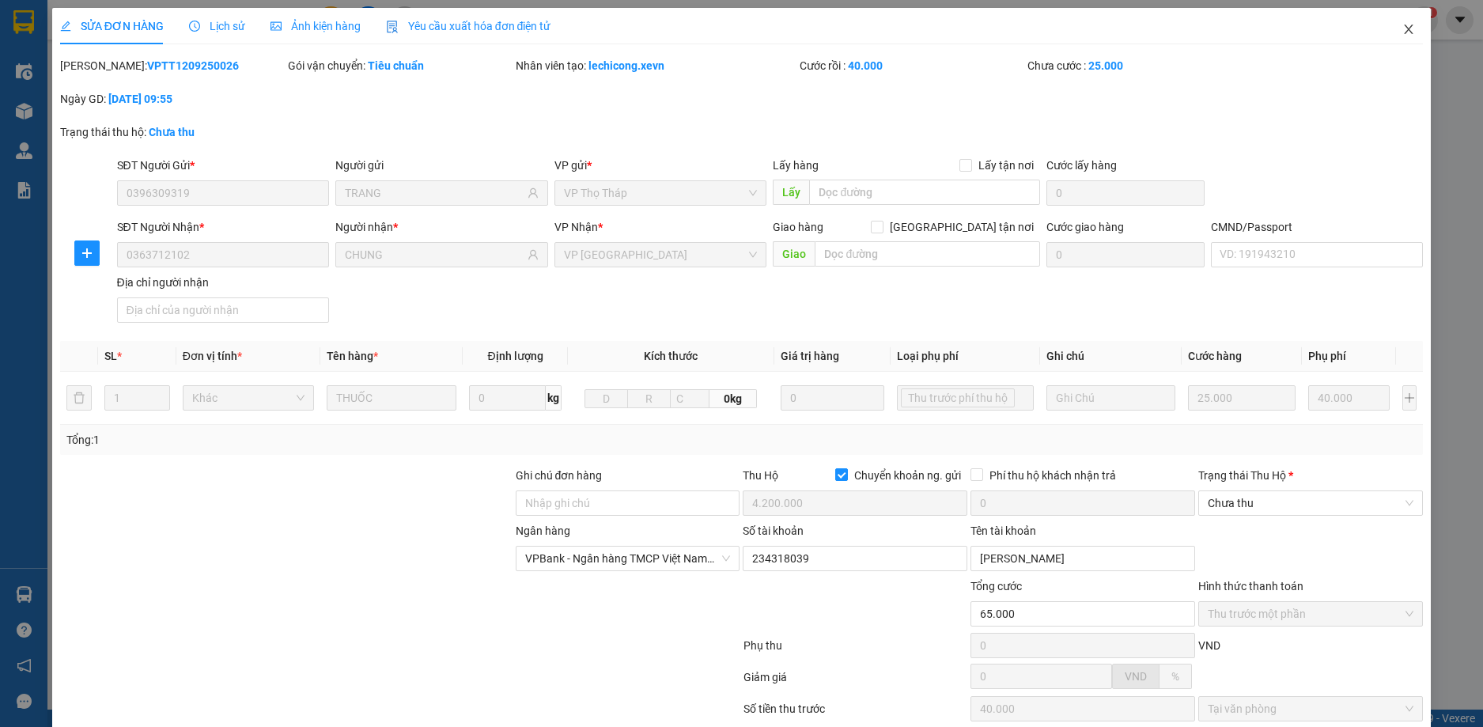
click at [1394, 39] on span "Close" at bounding box center [1409, 30] width 44 height 44
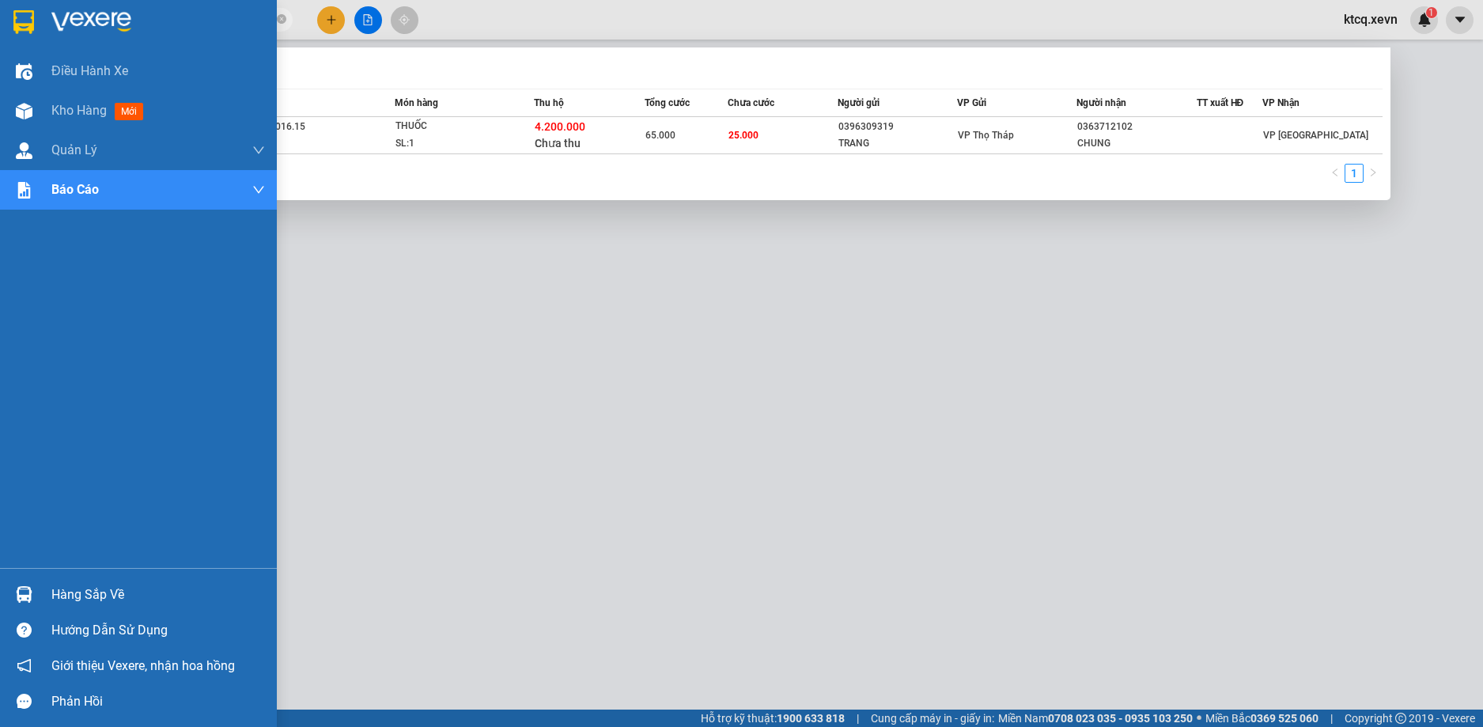
paste input "PV1209250141"
drag, startPoint x: 195, startPoint y: 18, endPoint x: 25, endPoint y: 17, distance: 170.1
click at [25, 17] on section "Kết quả tìm kiếm ( 1 ) Bộ lọc Mã ĐH Trạng thái Món hàng Thu hộ Tổng cước Chưa c…" at bounding box center [741, 363] width 1483 height 727
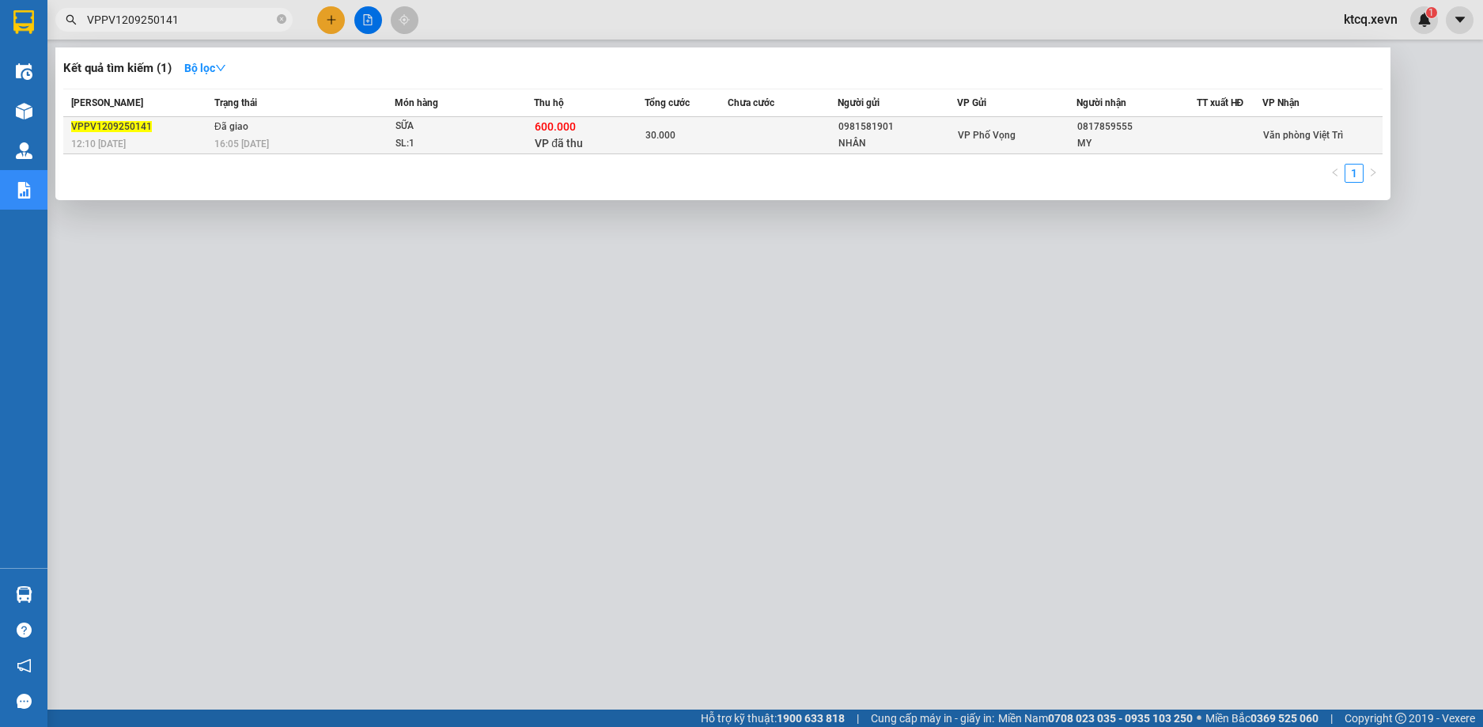
type input "VPPV1209250141"
click at [242, 122] on span "Đã giao" at bounding box center [231, 126] width 34 height 11
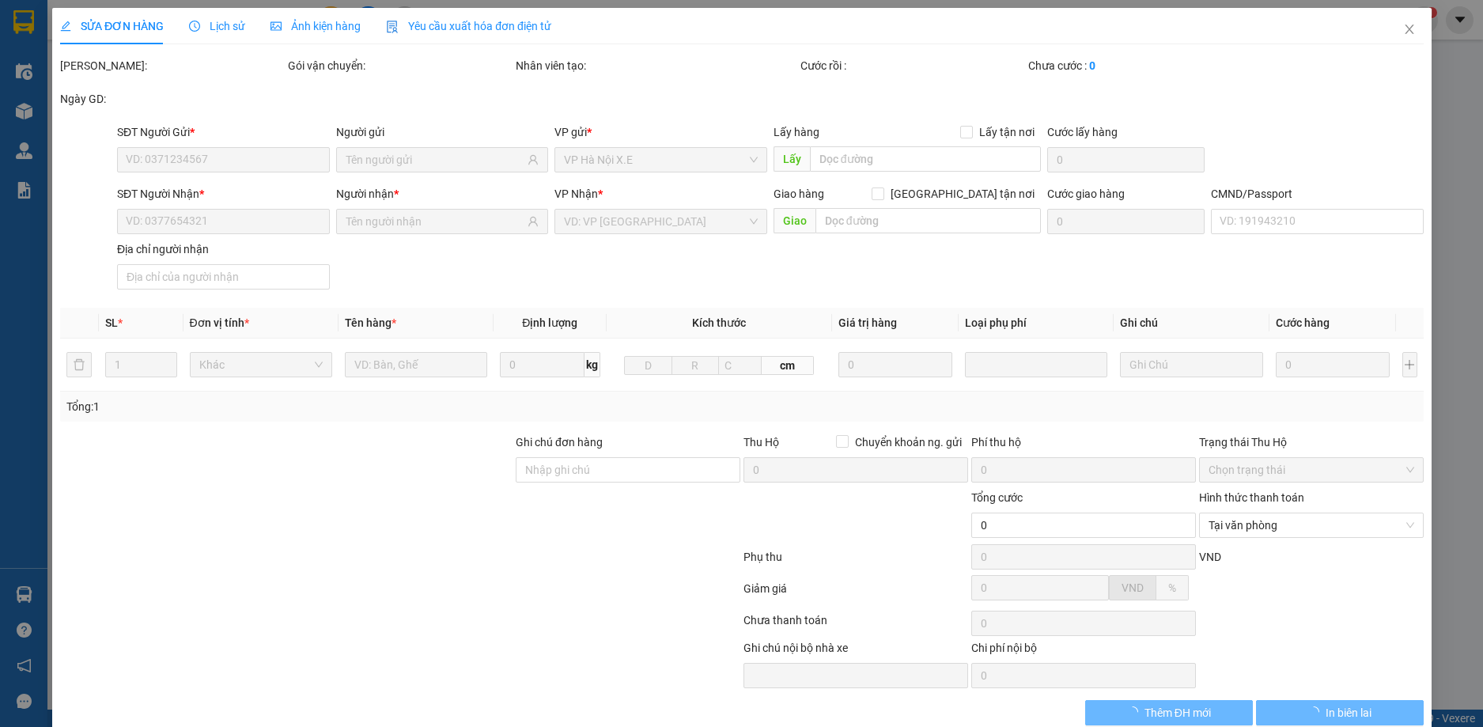
type input "0981581901"
type input "NHÂN"
type input "0817859555"
type input "MY"
type input "[PERSON_NAME] TRA MY"
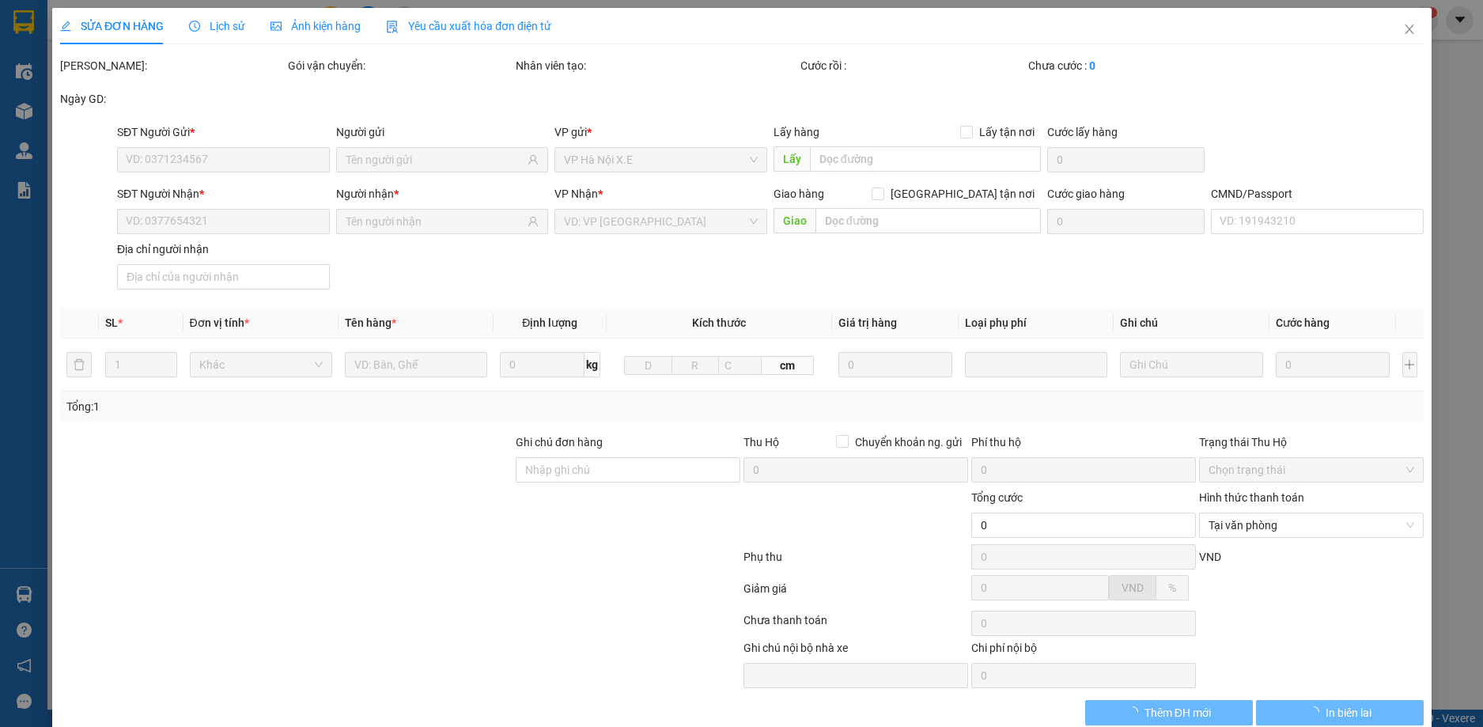
checkbox input "true"
type input "600.000"
type input "30.000"
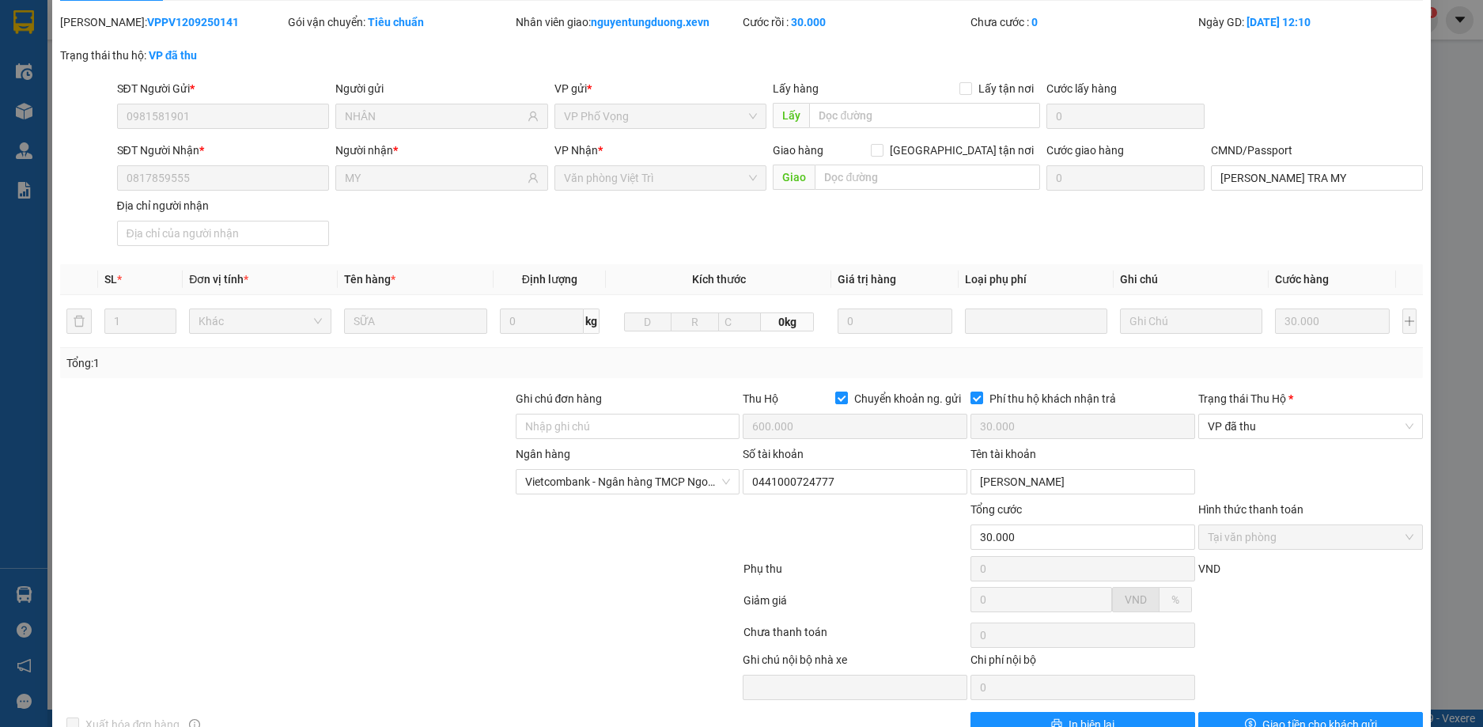
scroll to position [85, 0]
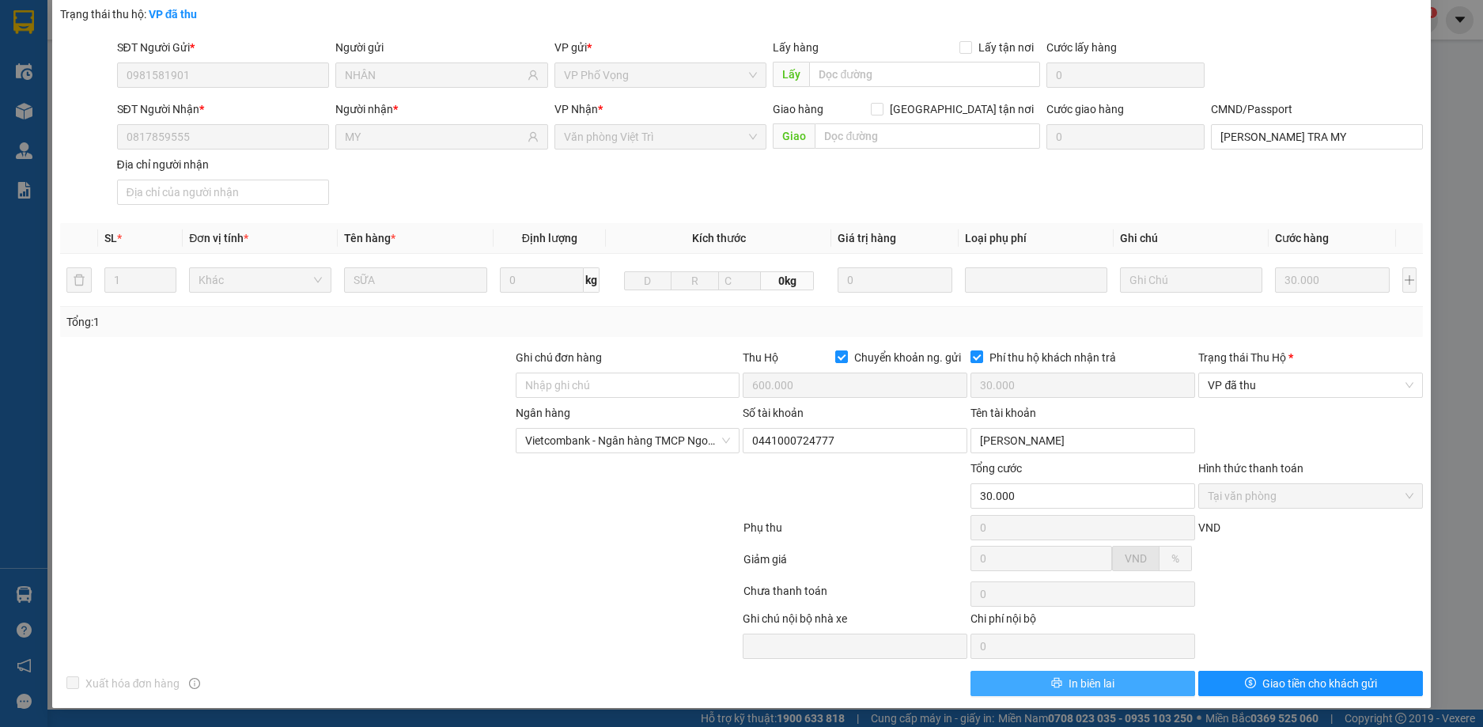
click at [1069, 683] on span "In biên lai" at bounding box center [1092, 683] width 46 height 17
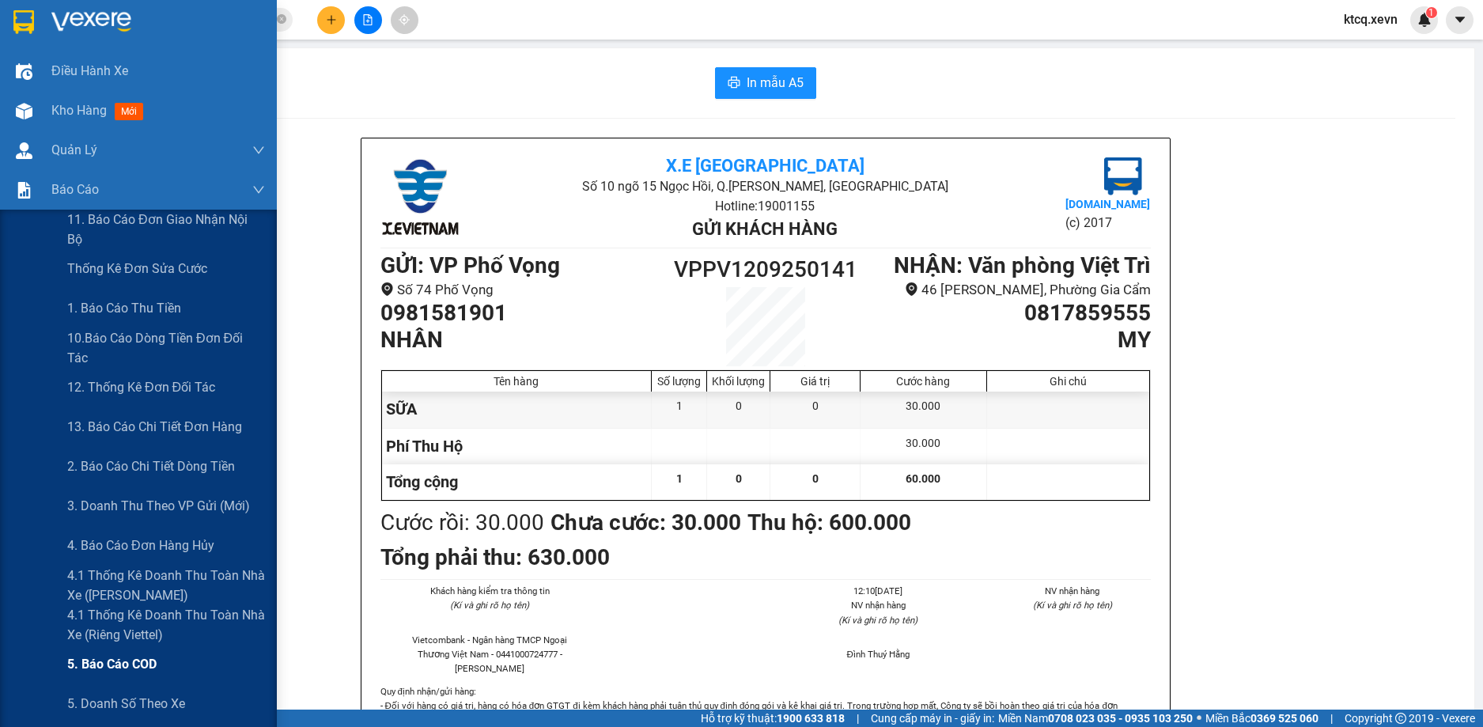
click at [136, 670] on span "5. Báo cáo COD" at bounding box center [111, 664] width 89 height 20
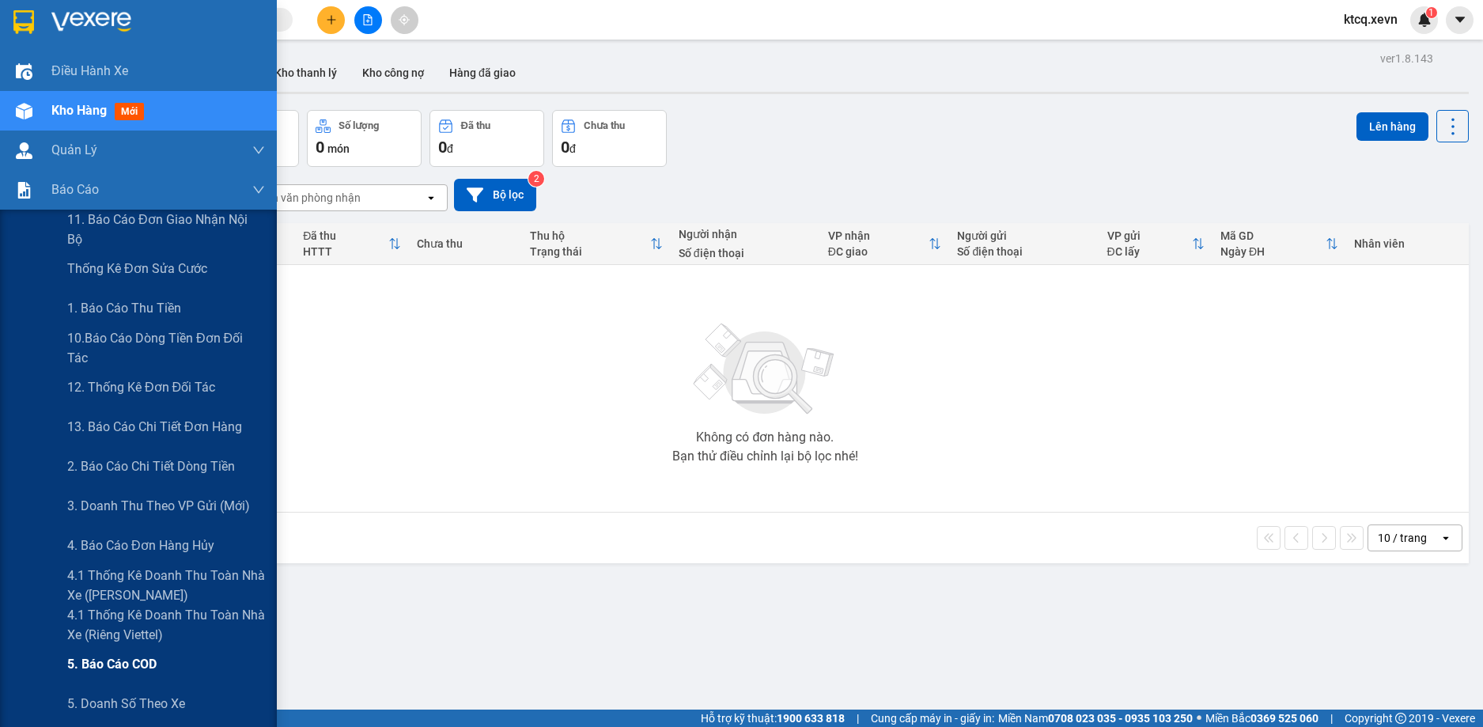
click at [146, 662] on span "5. Báo cáo COD" at bounding box center [111, 664] width 89 height 20
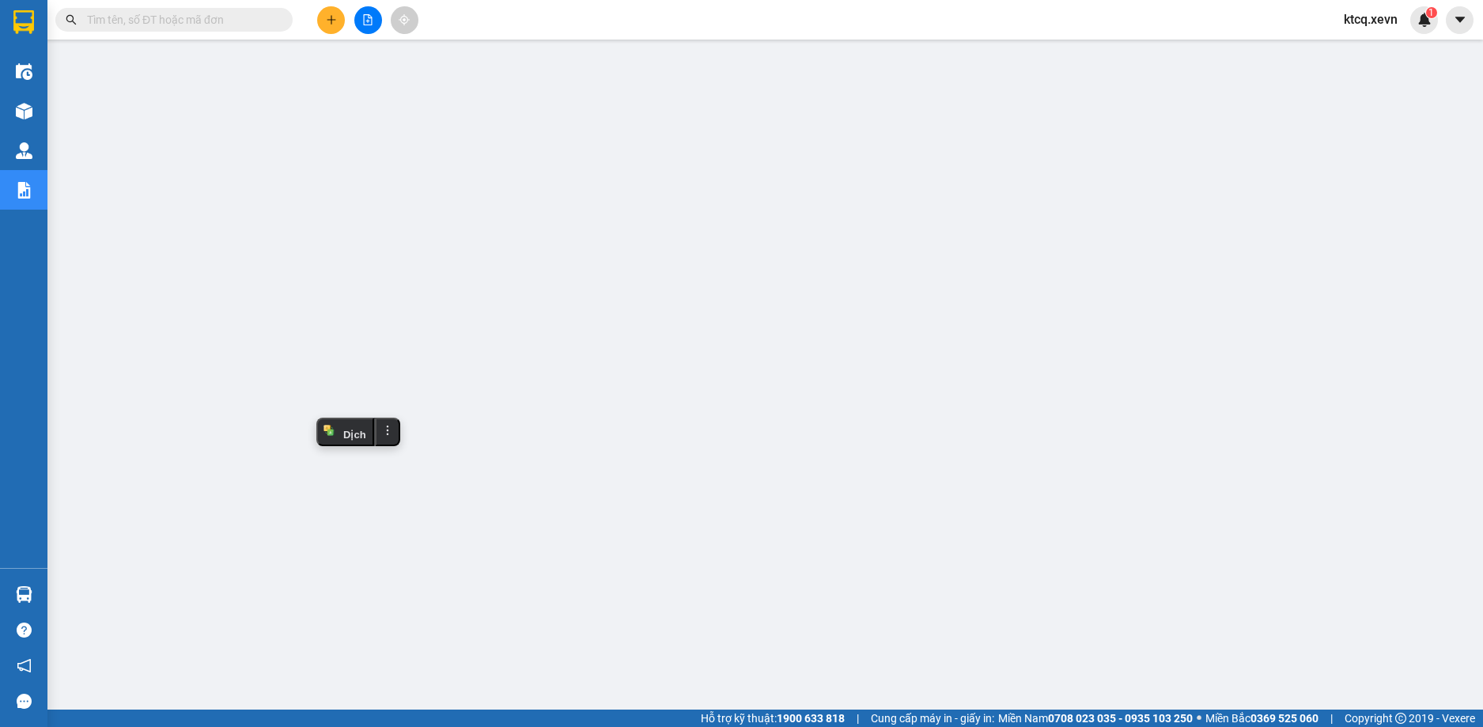
click at [254, 21] on input "text" at bounding box center [180, 19] width 187 height 17
paste input "VPPV1209250141"
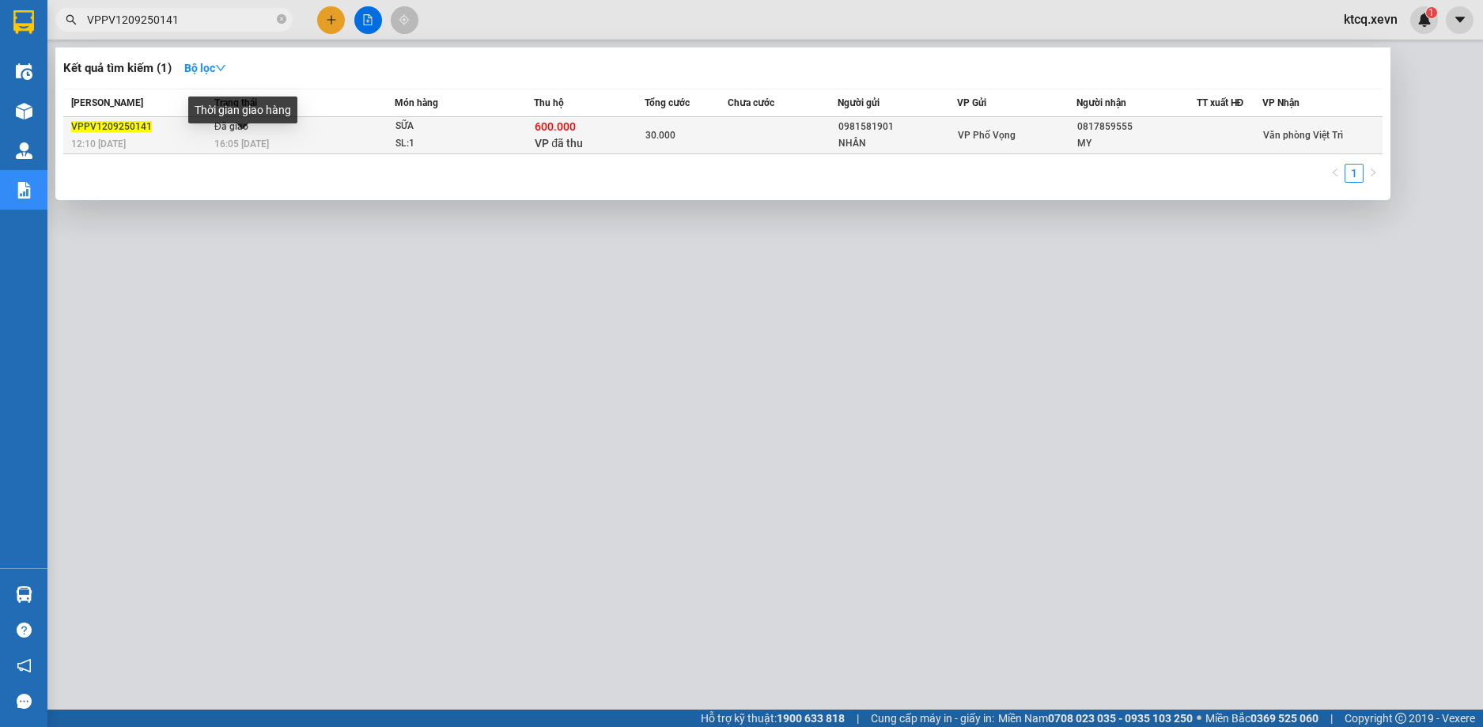
type input "VPPV1209250141"
click at [225, 144] on span "16:05 [DATE]" at bounding box center [241, 143] width 55 height 11
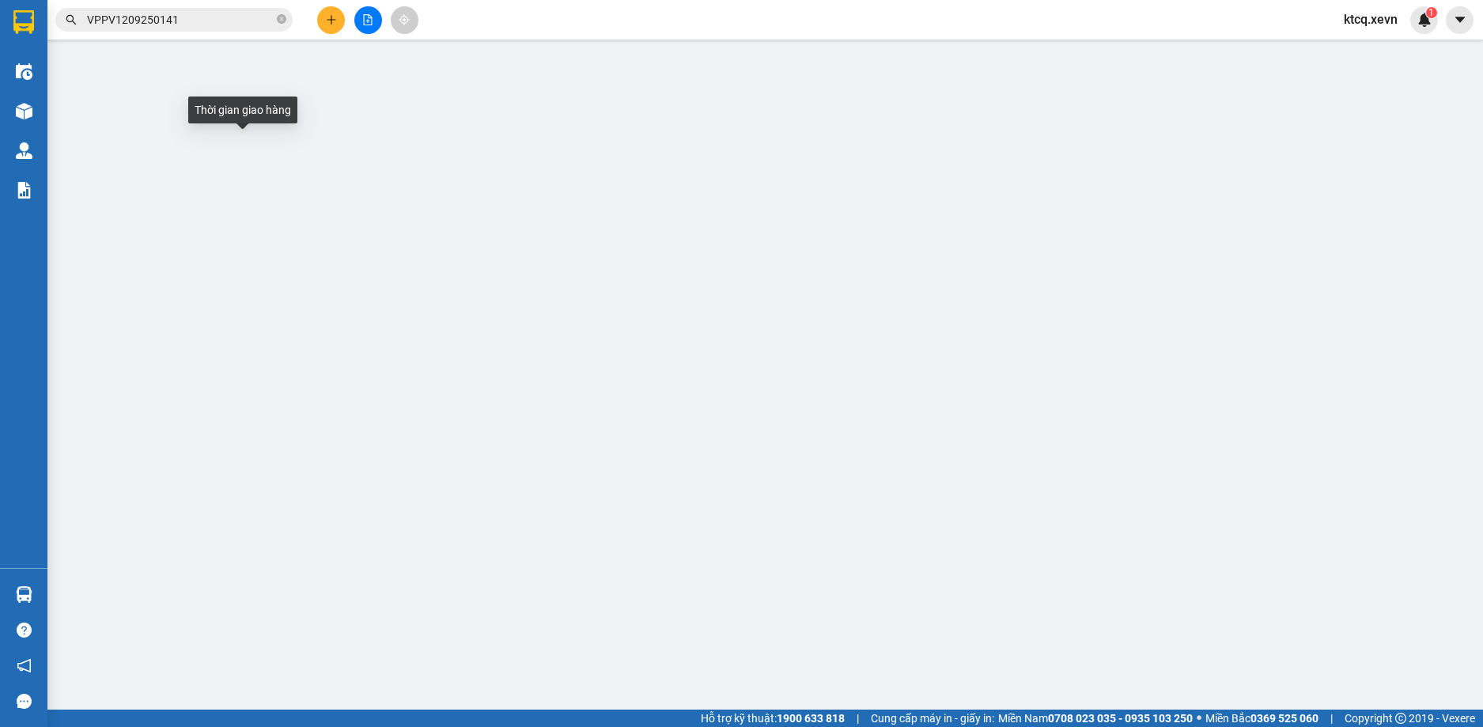
type input "0981581901"
type input "NHÂN"
type input "0817859555"
type input "MY"
type input "[PERSON_NAME] TRA MY"
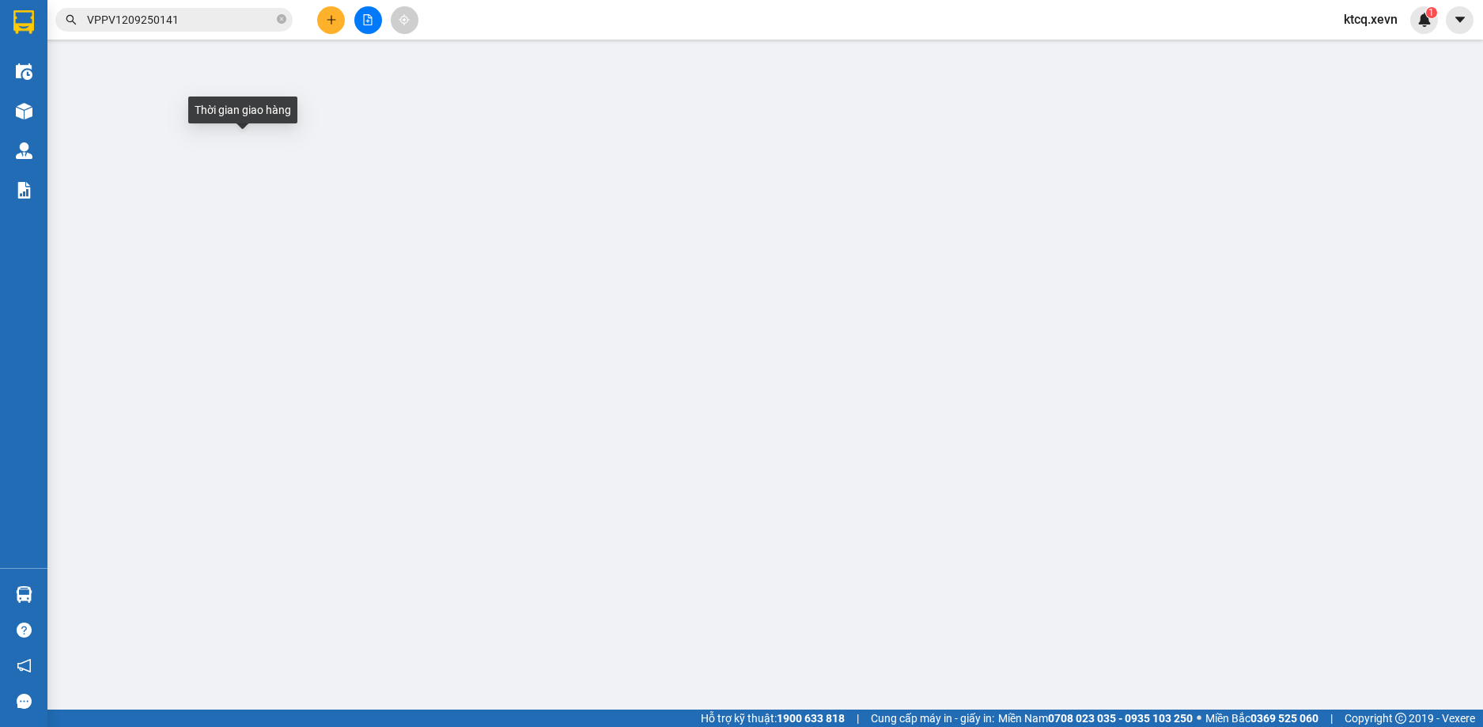
checkbox input "true"
type input "600.000"
type input "30.000"
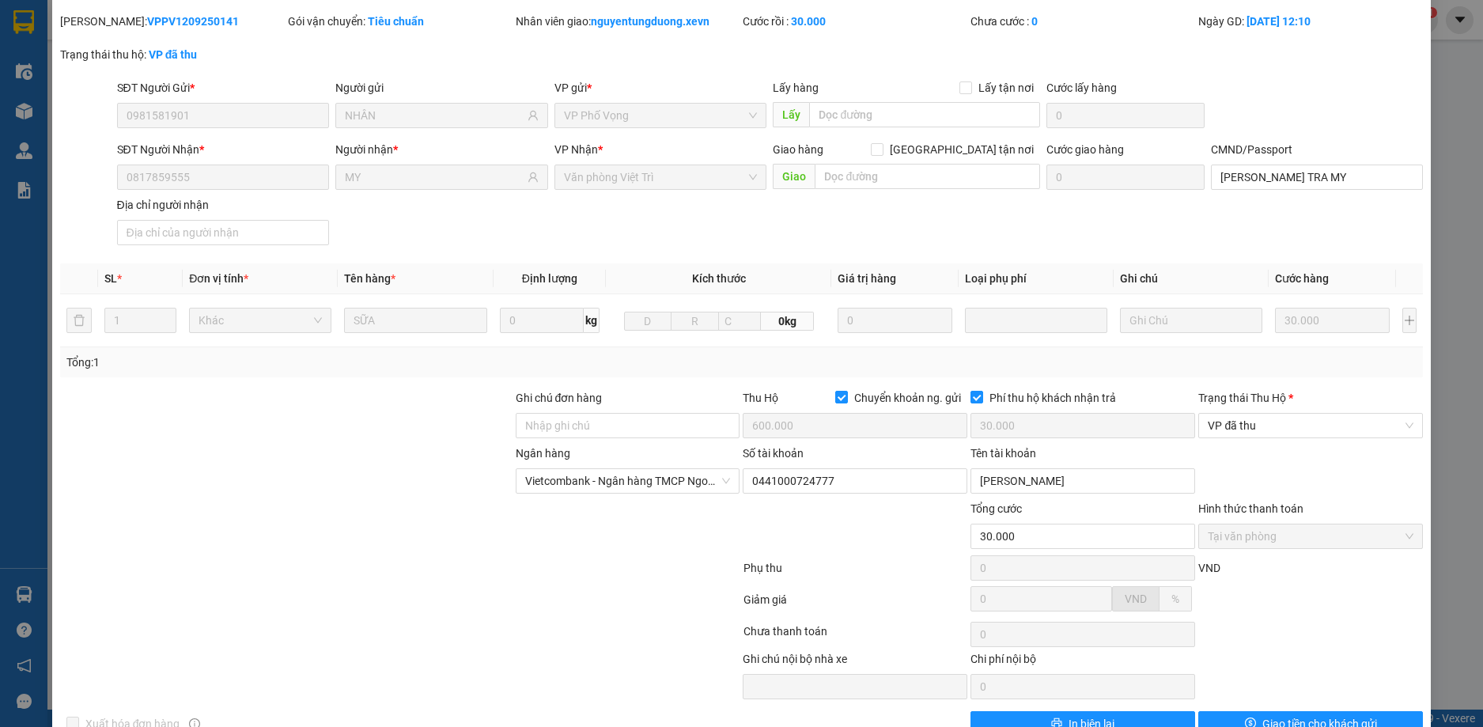
scroll to position [85, 0]
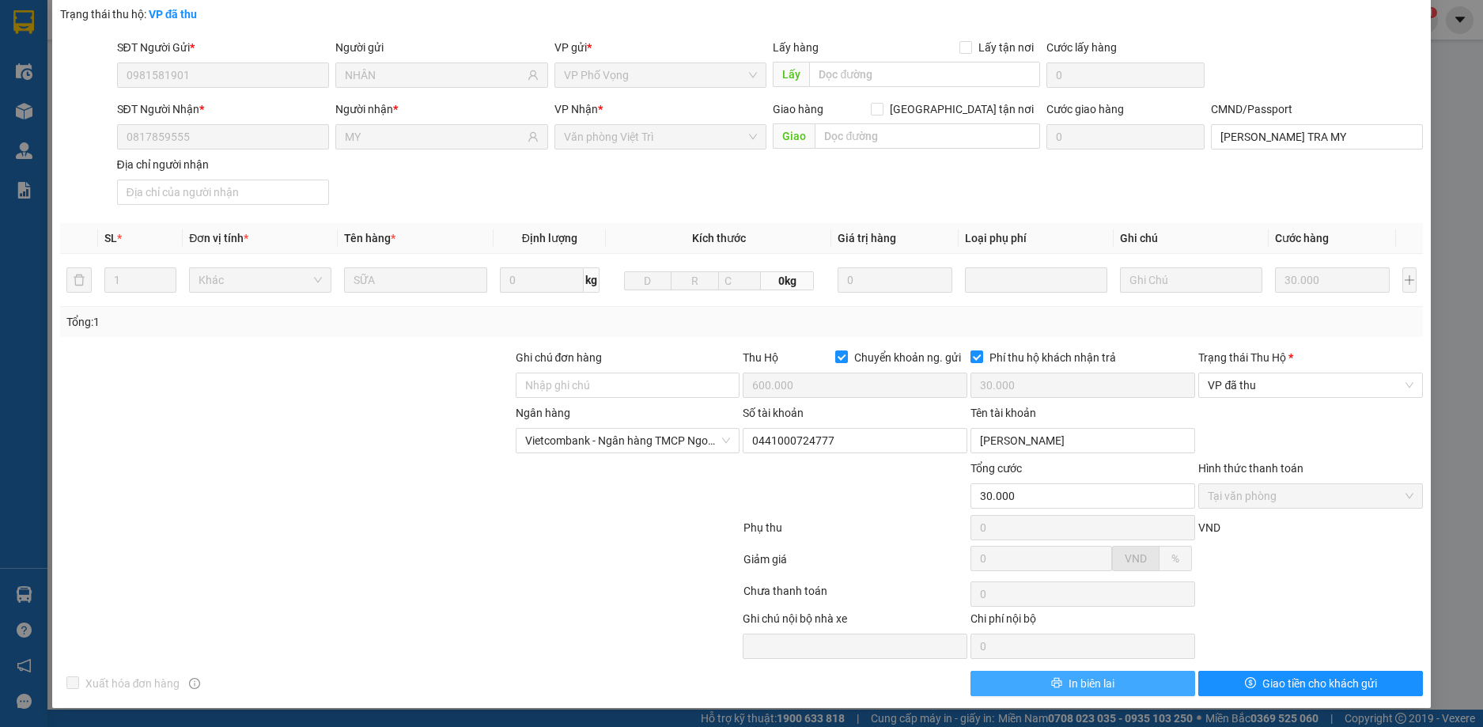
click at [1098, 688] on span "In biên lai" at bounding box center [1092, 683] width 46 height 17
